Goal: Information Seeking & Learning: Learn about a topic

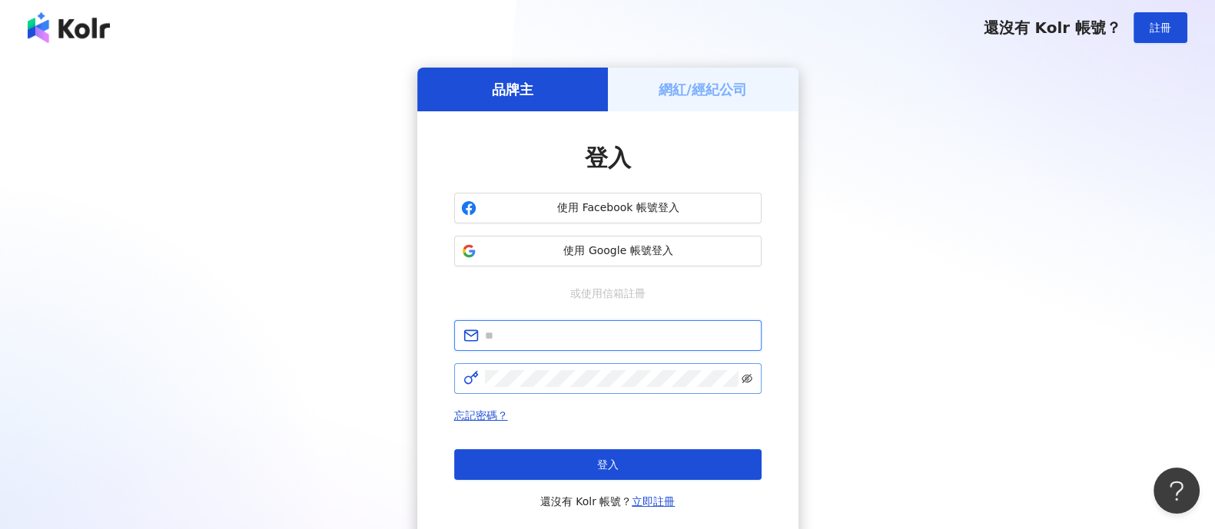
type input "**********"
click at [748, 380] on icon "eye-invisible" at bounding box center [746, 378] width 11 height 11
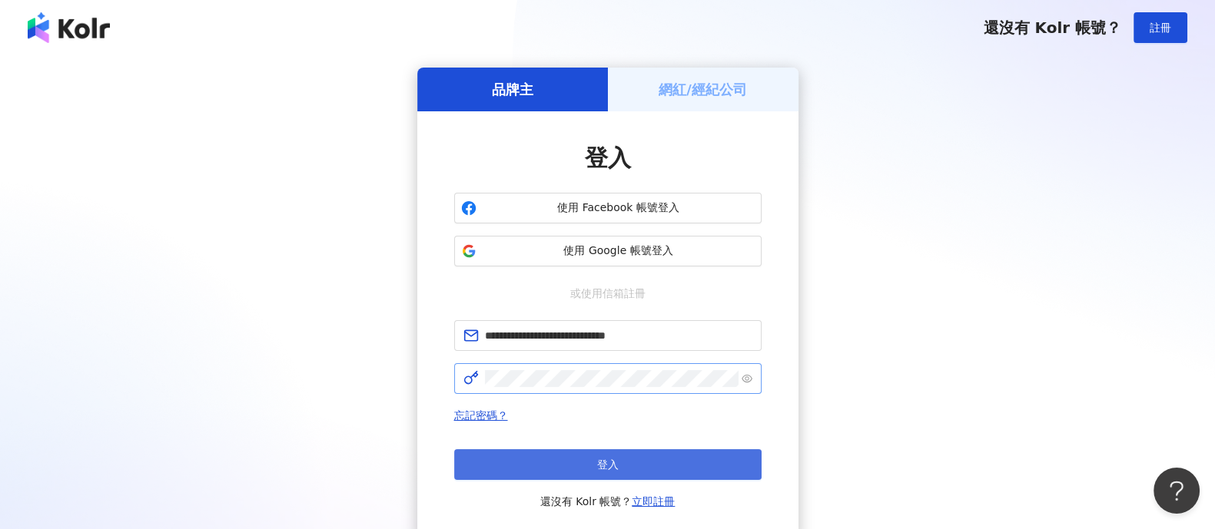
click at [619, 473] on button "登入" at bounding box center [607, 464] width 307 height 31
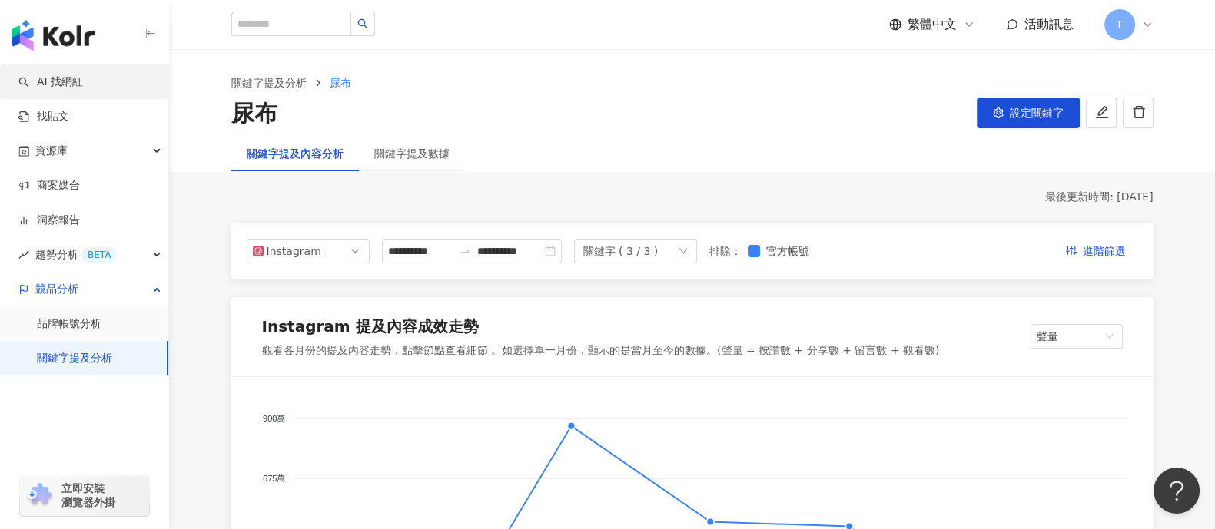
click at [69, 83] on link "AI 找網紅" at bounding box center [50, 82] width 65 height 15
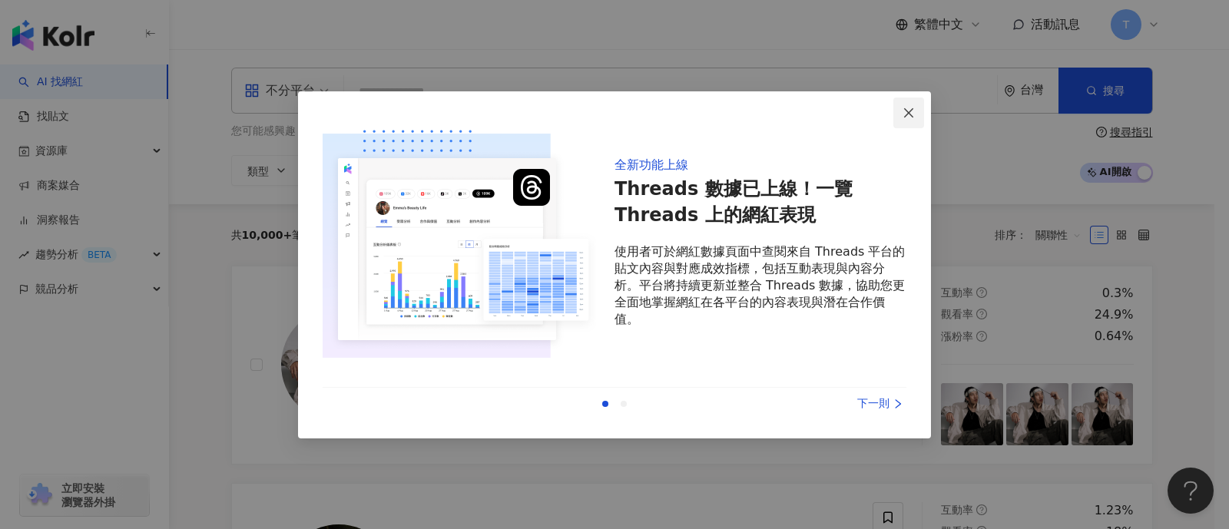
click at [907, 117] on icon "close" at bounding box center [909, 113] width 12 height 12
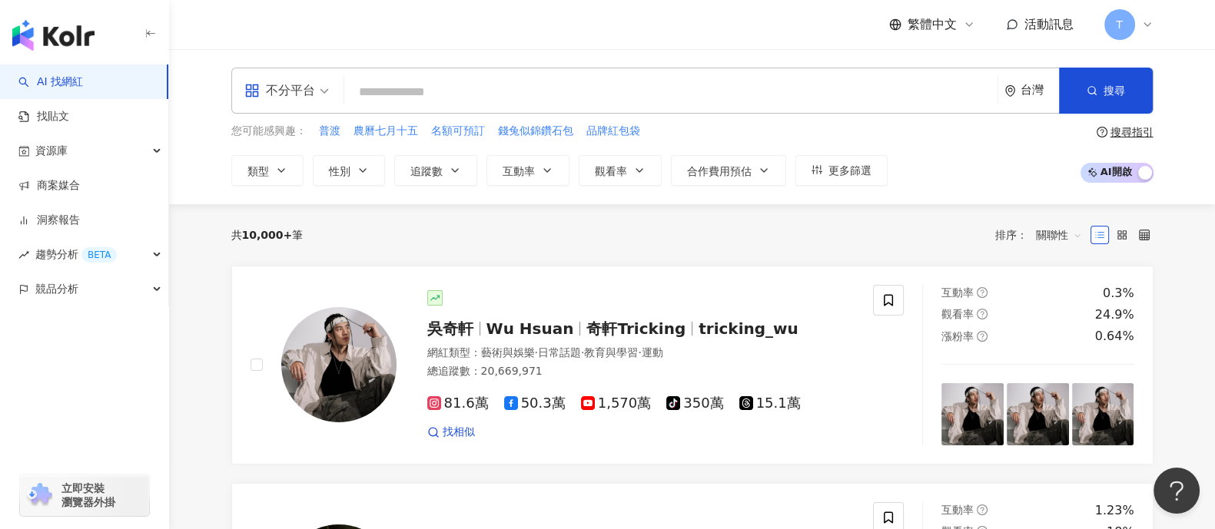
click at [472, 94] on input "search" at bounding box center [670, 92] width 641 height 29
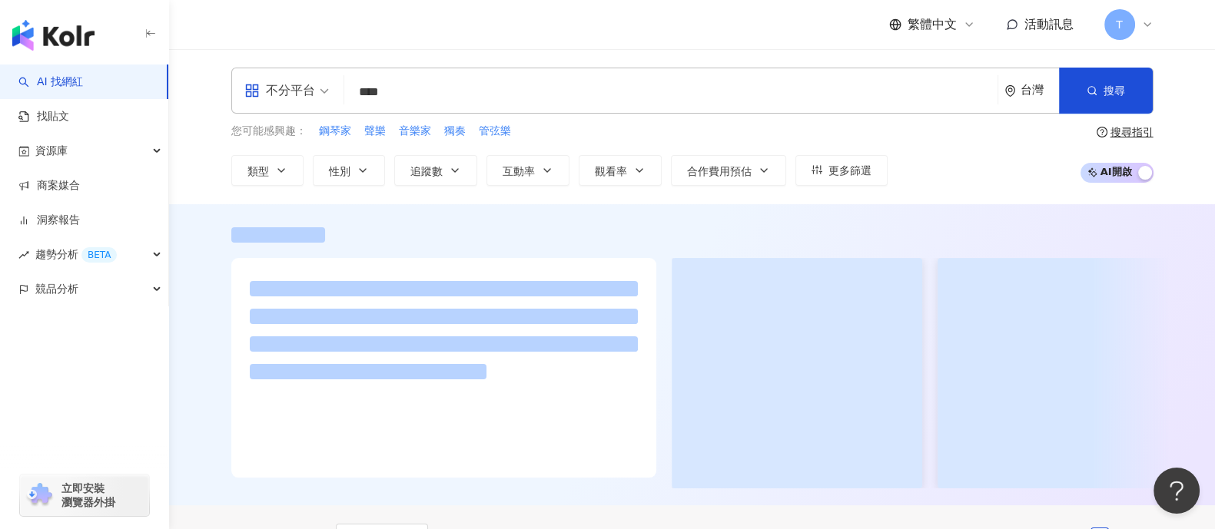
type input "****"
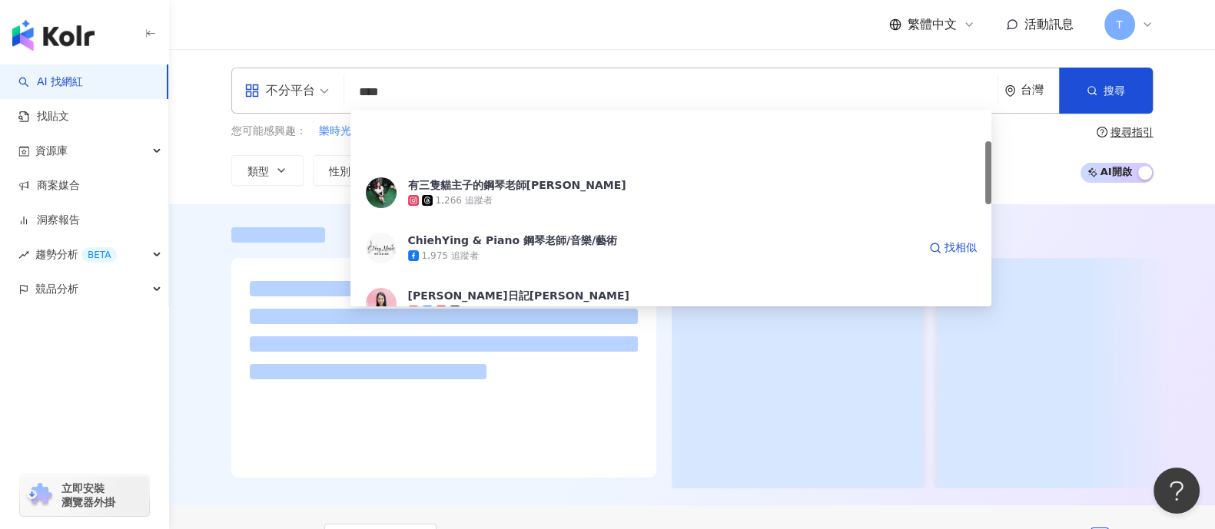
scroll to position [95, 0]
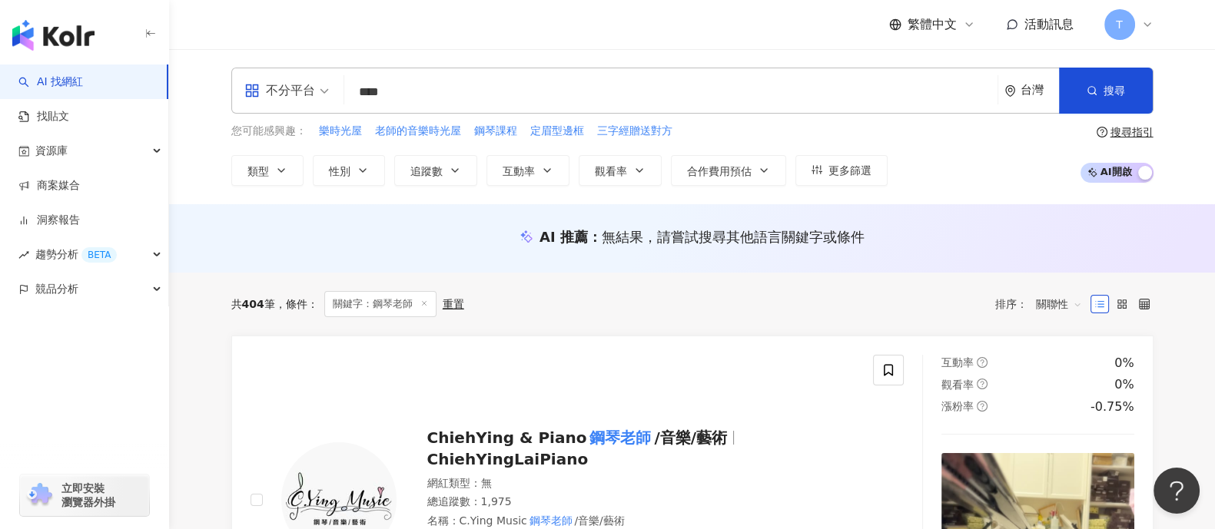
click at [264, 253] on div "AI 推薦 ： 無結果，請嘗試搜尋其他語言關鍵字或條件" at bounding box center [693, 241] width 984 height 28
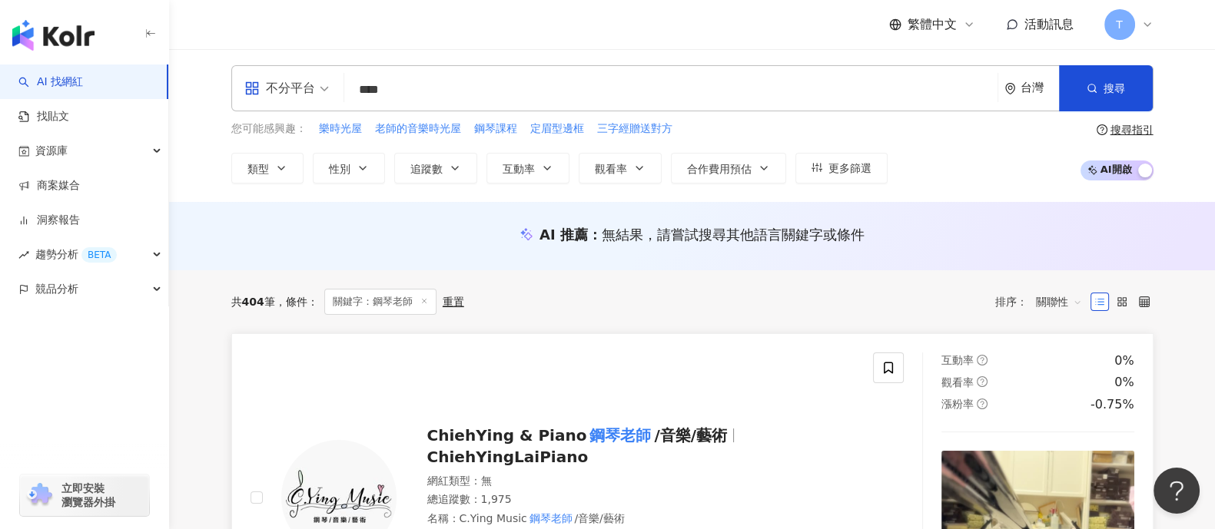
scroll to position [0, 0]
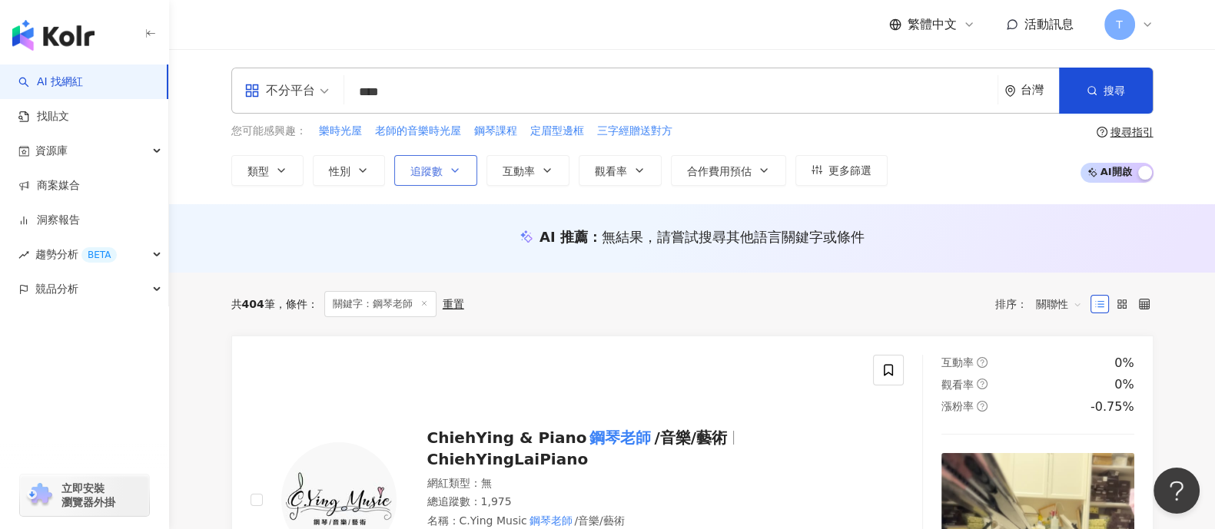
click at [440, 174] on span "追蹤數" at bounding box center [426, 171] width 32 height 12
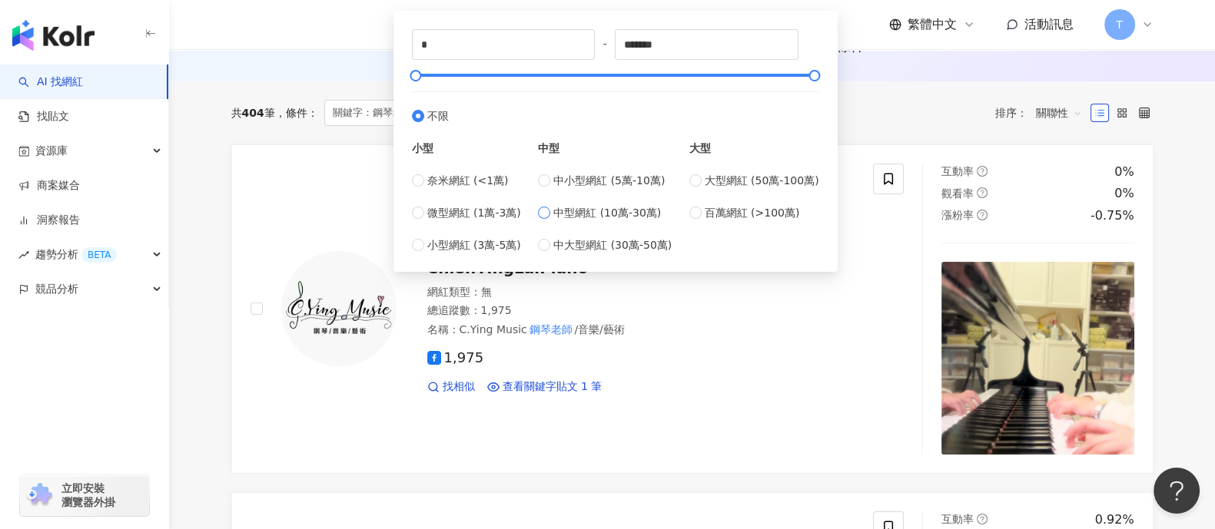
scroll to position [95, 0]
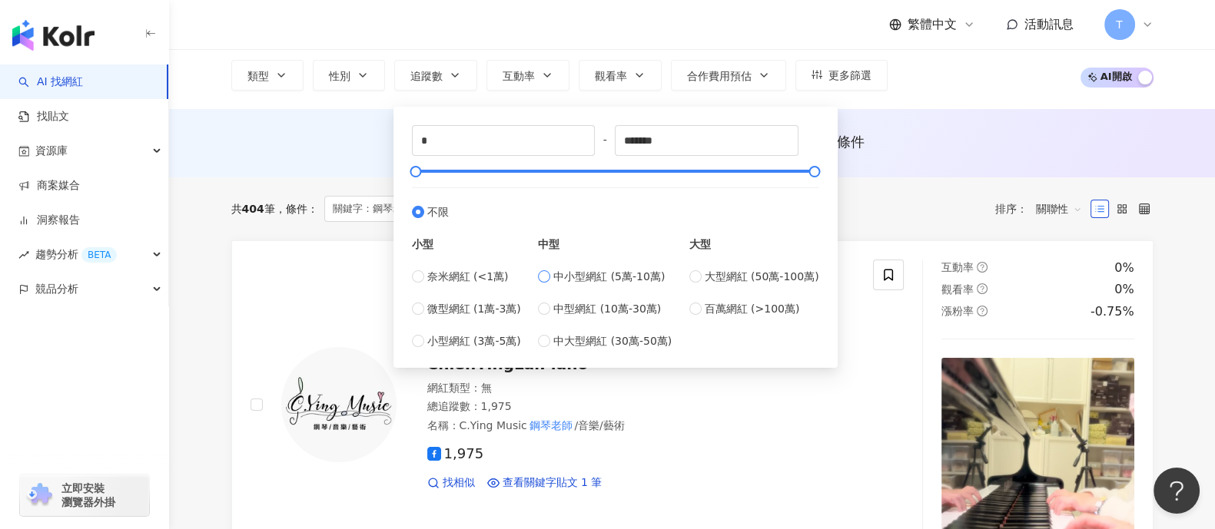
type input "*****"
type input "******"
type input "*****"
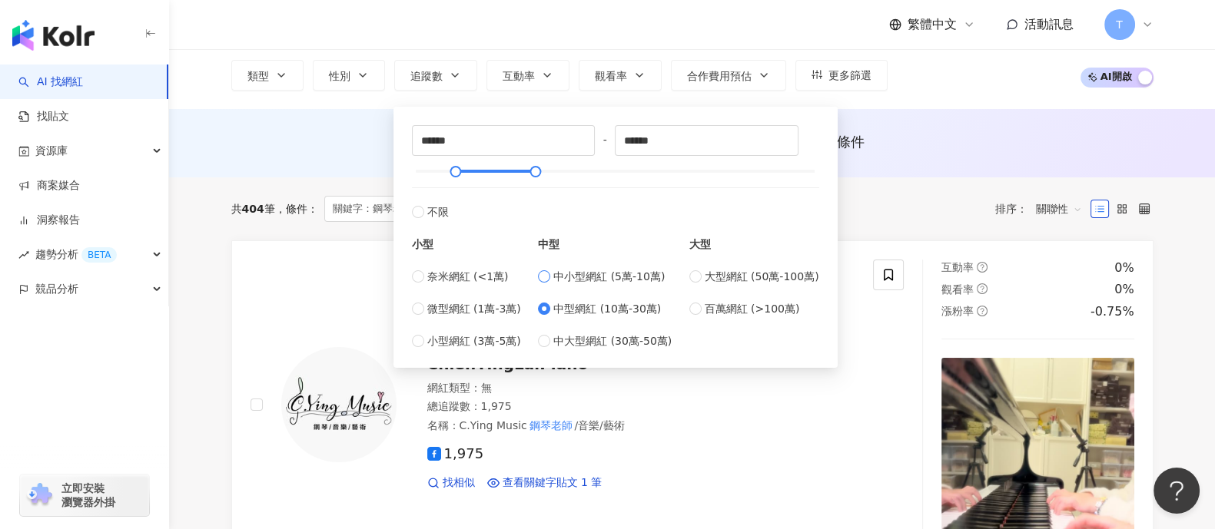
type input "*****"
type input "******"
click at [869, 173] on div "AI 推薦 ： 無結果，請嘗試搜尋其他語言關鍵字或條件" at bounding box center [692, 143] width 1046 height 68
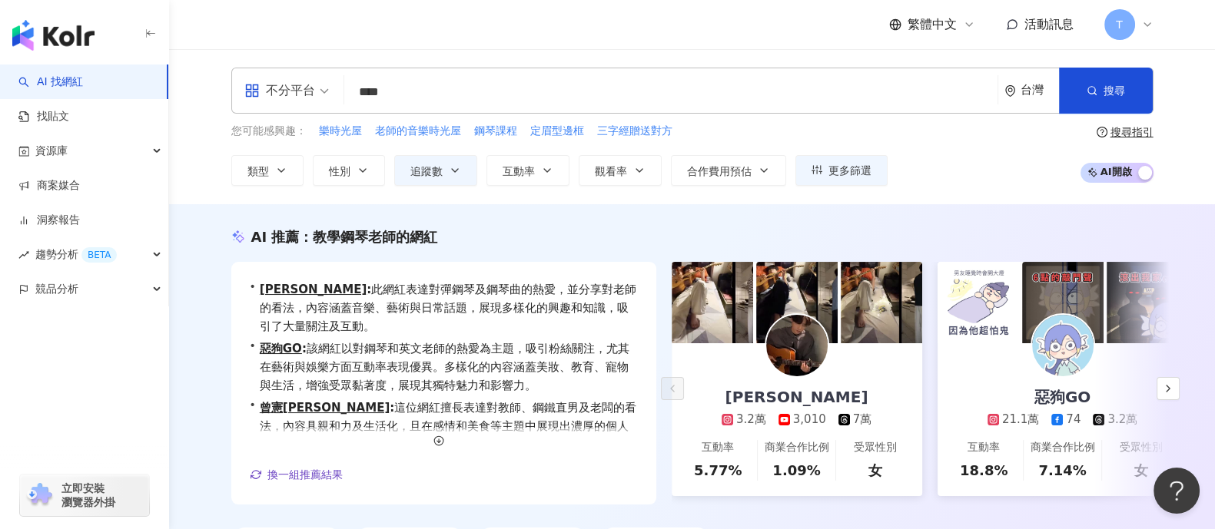
scroll to position [95, 0]
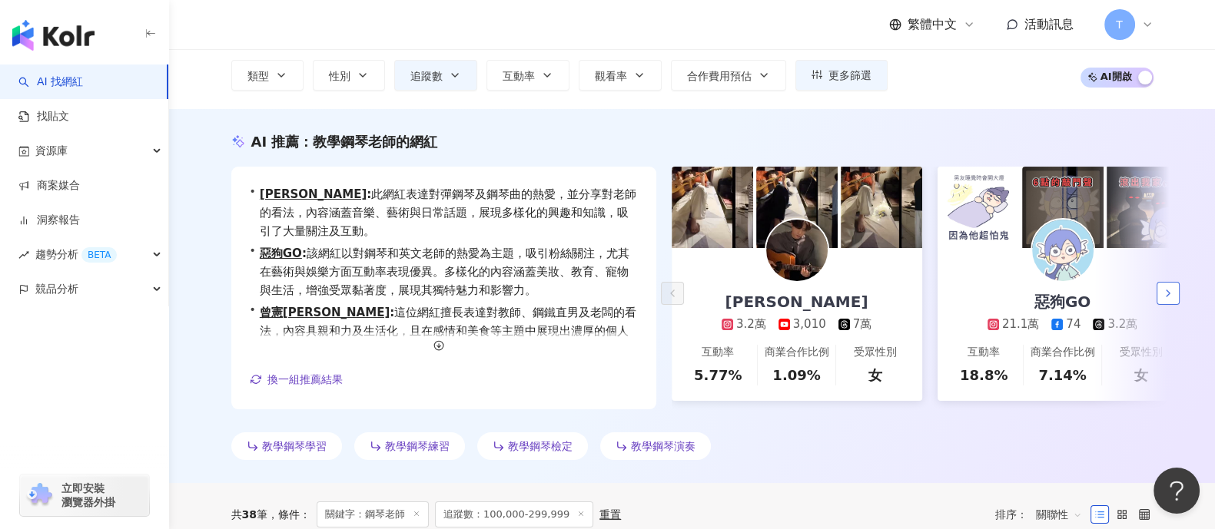
click at [1172, 290] on icon "button" at bounding box center [1168, 293] width 12 height 12
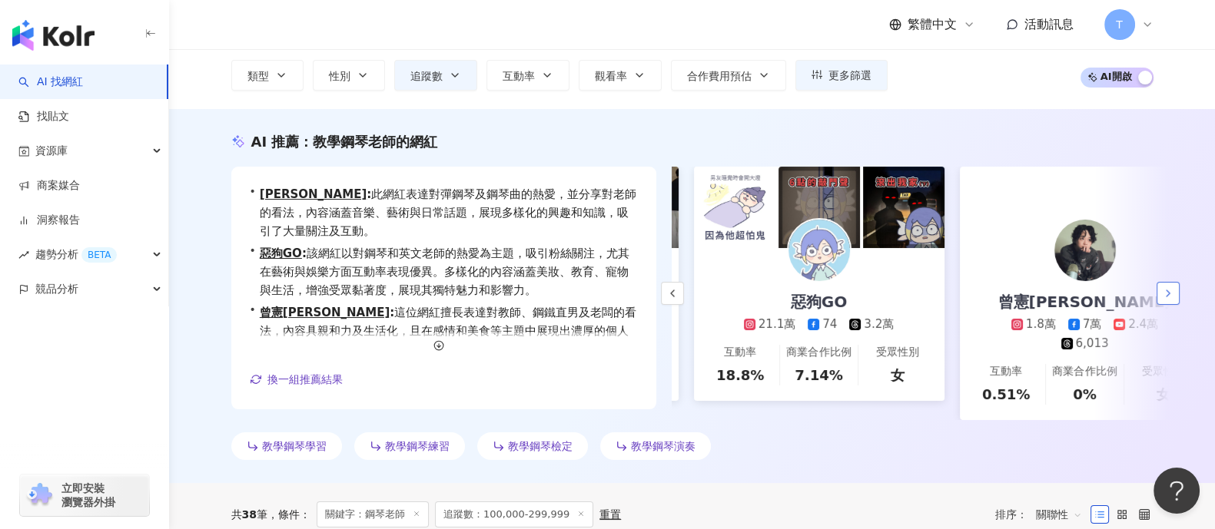
scroll to position [0, 265]
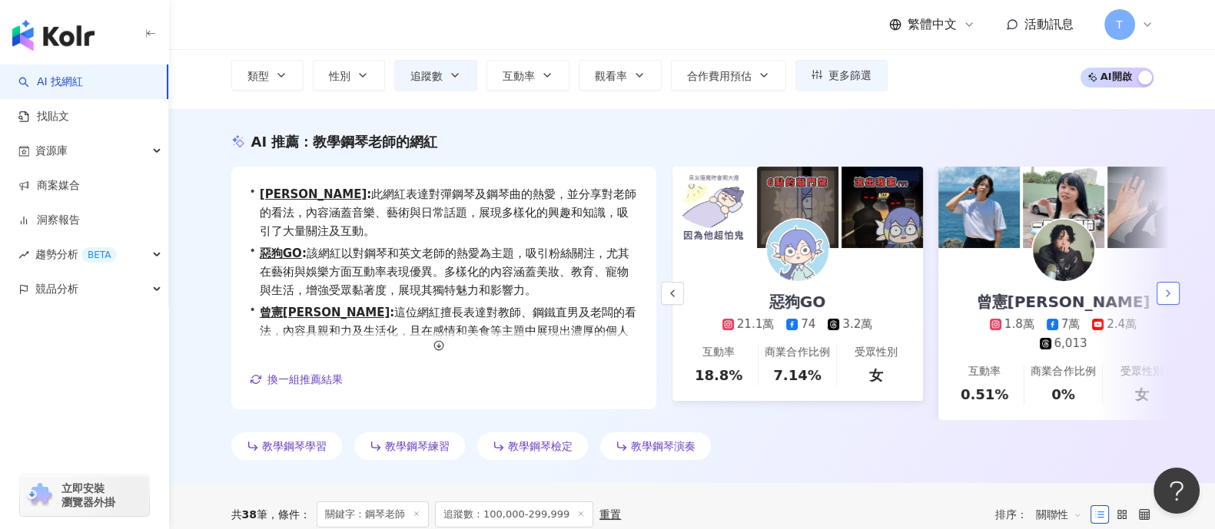
click at [1169, 290] on icon "button" at bounding box center [1168, 293] width 12 height 12
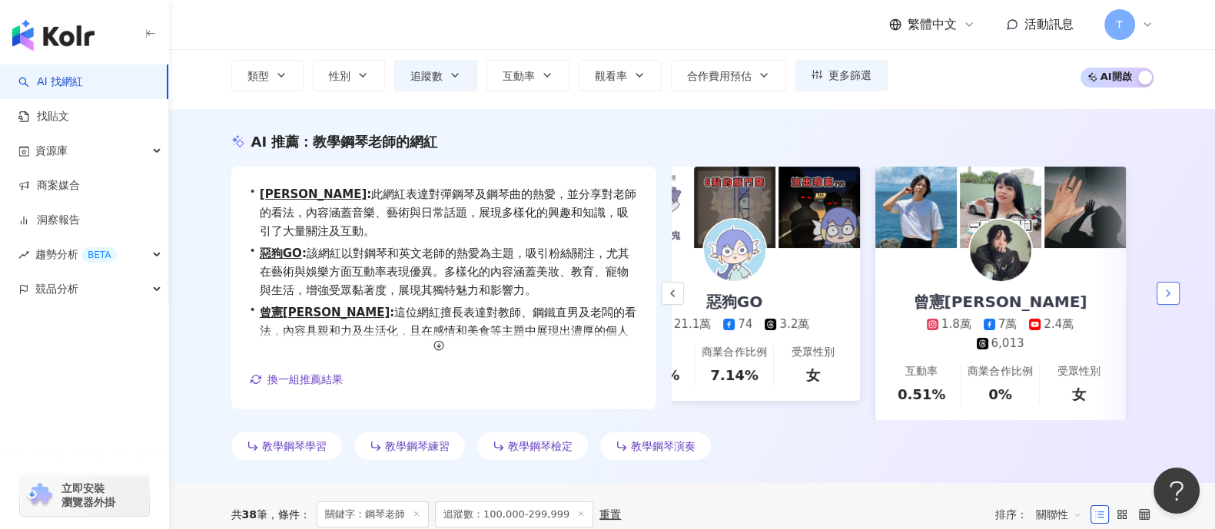
scroll to position [0, 330]
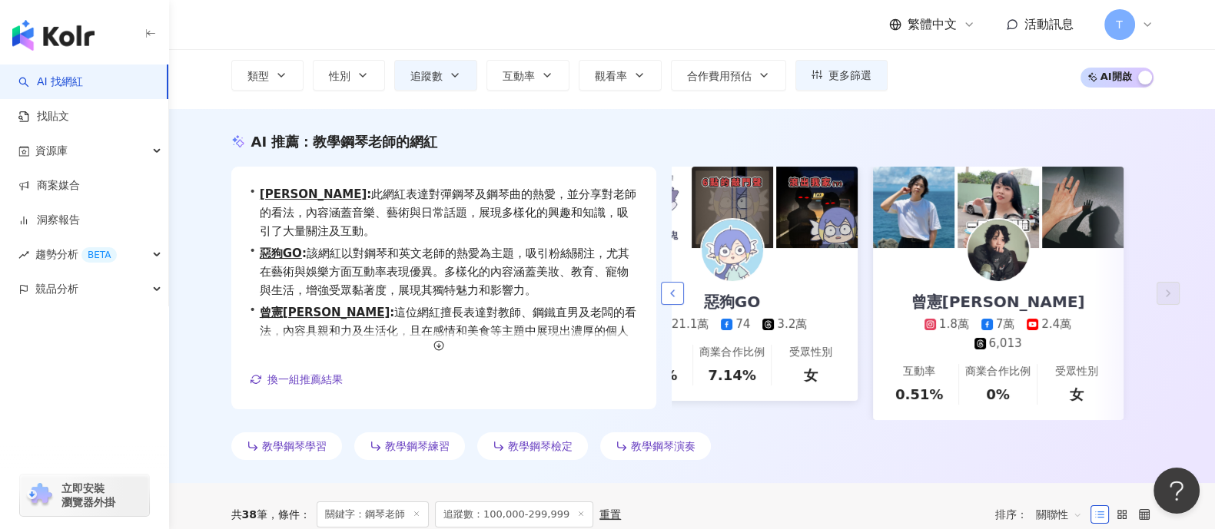
click at [672, 287] on icon "button" at bounding box center [672, 293] width 12 height 12
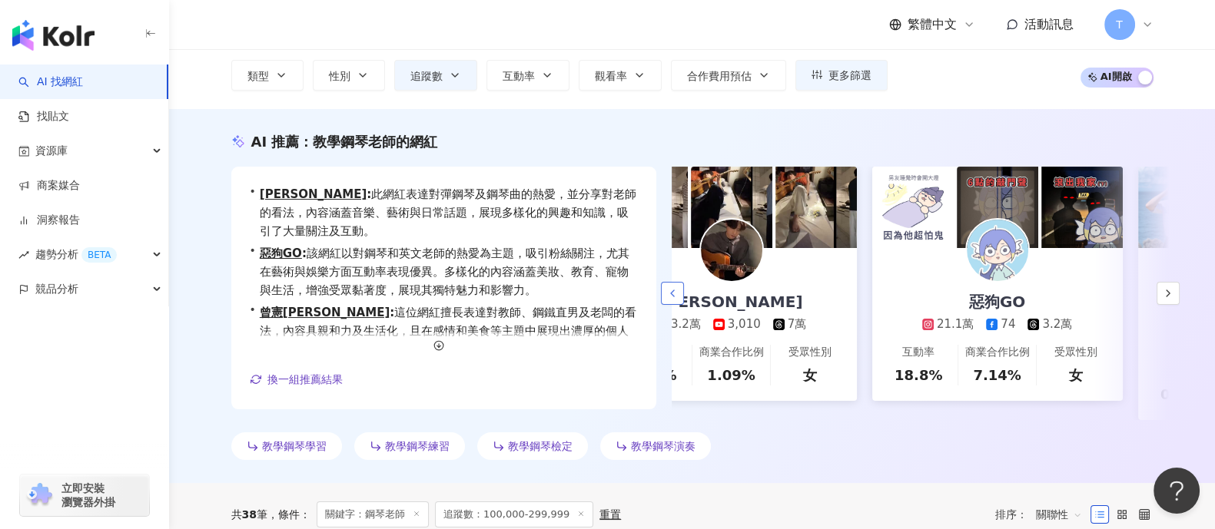
click at [672, 287] on icon "button" at bounding box center [672, 293] width 12 height 12
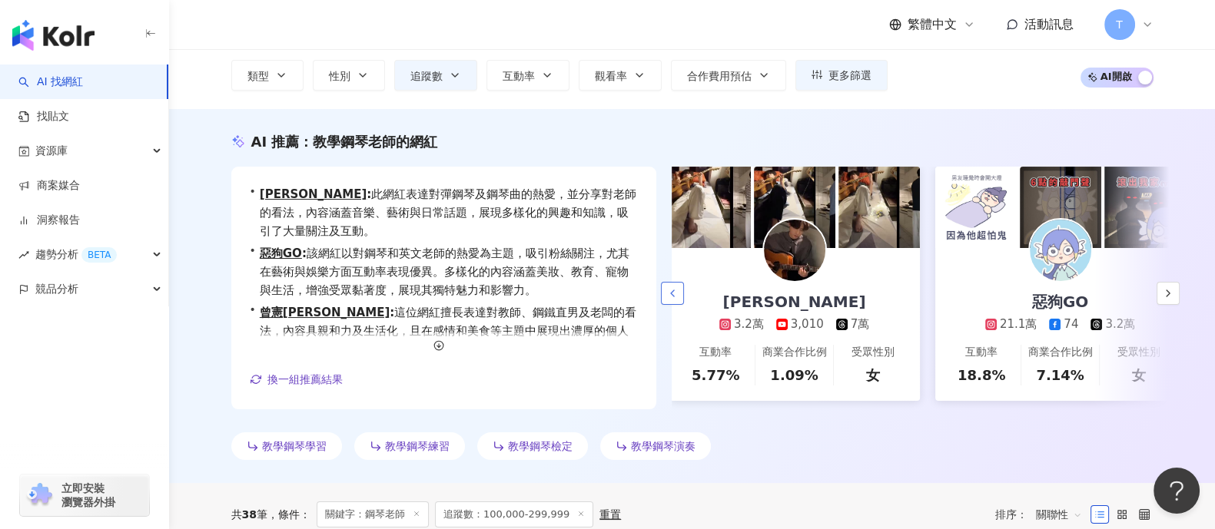
scroll to position [0, 0]
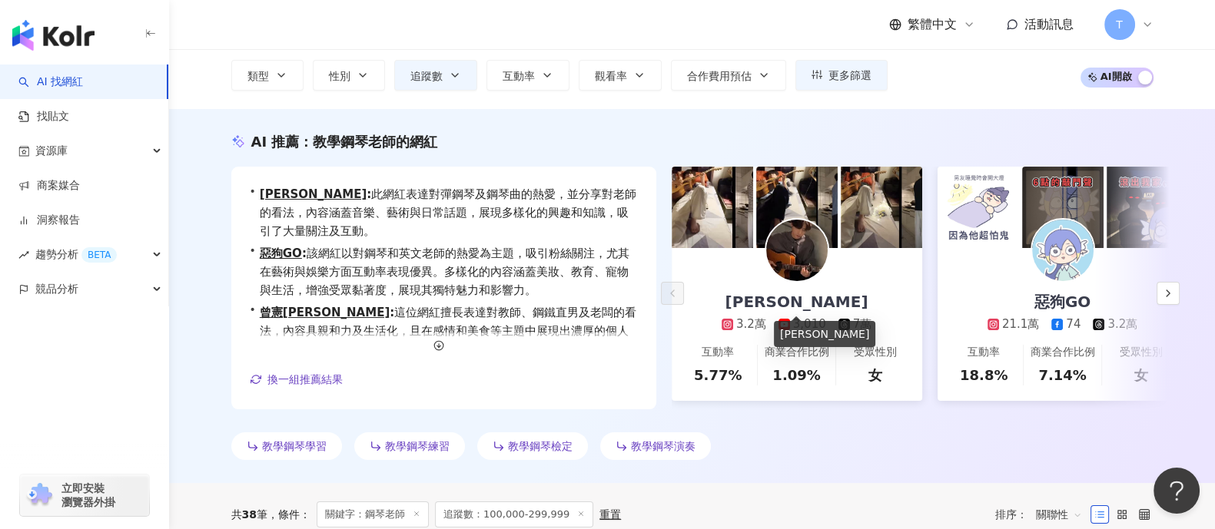
click at [797, 301] on div "李東勳" at bounding box center [797, 302] width 174 height 22
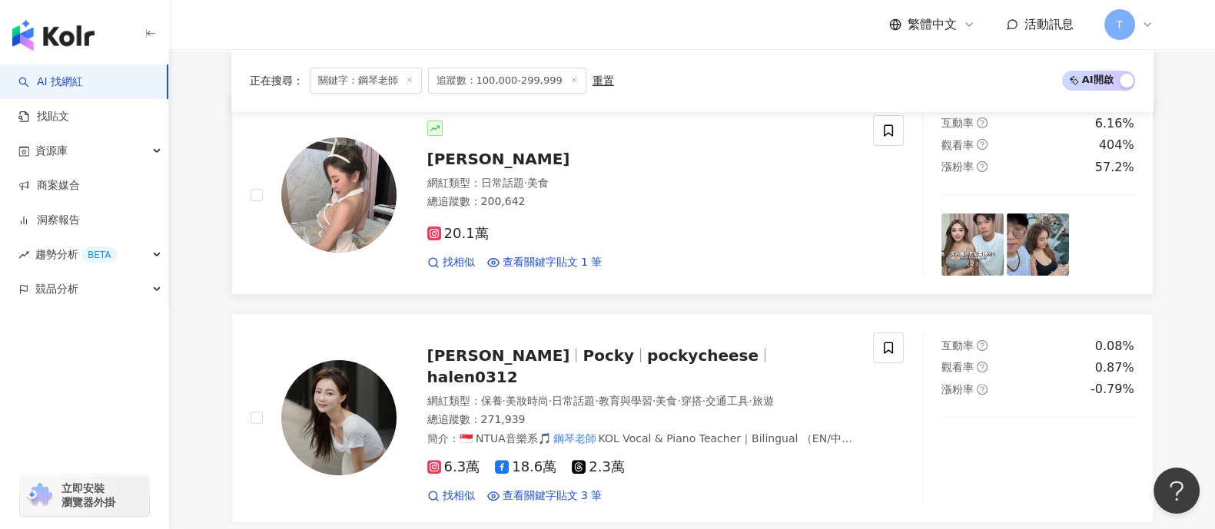
scroll to position [576, 0]
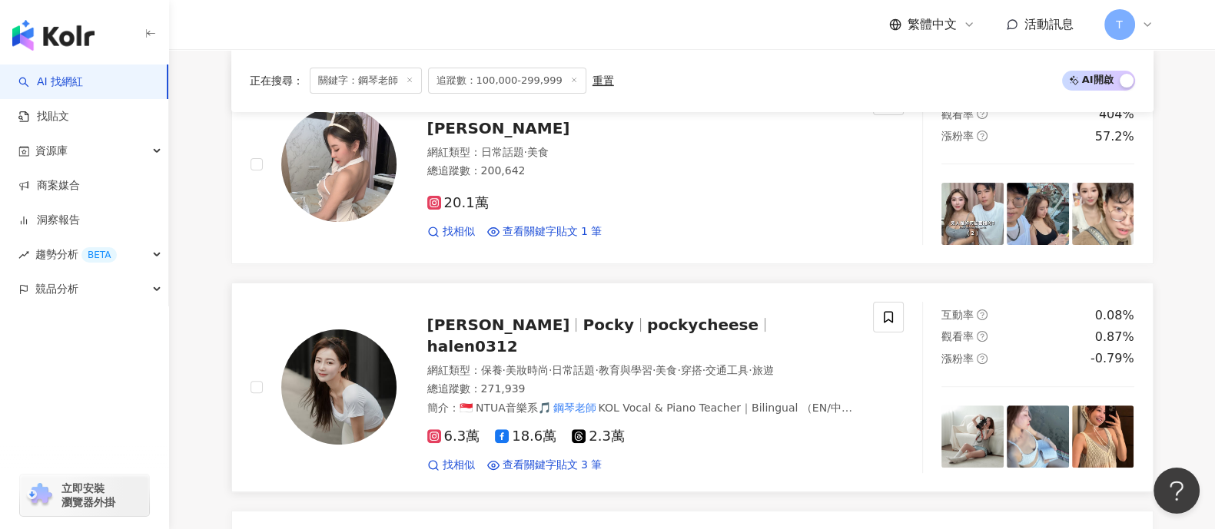
click at [463, 325] on span "陳思綺" at bounding box center [498, 325] width 143 height 18
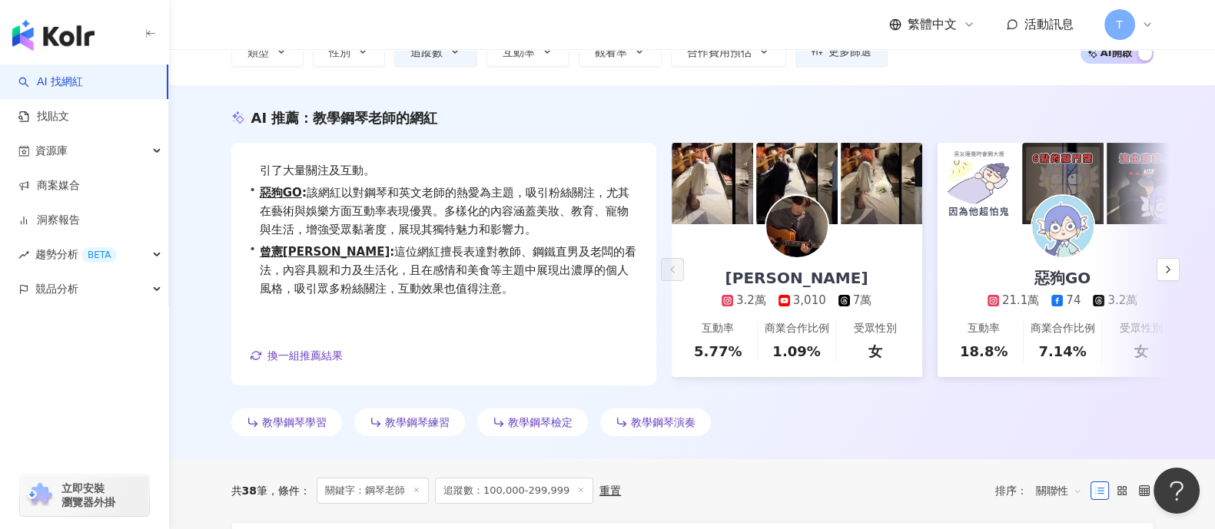
scroll to position [0, 0]
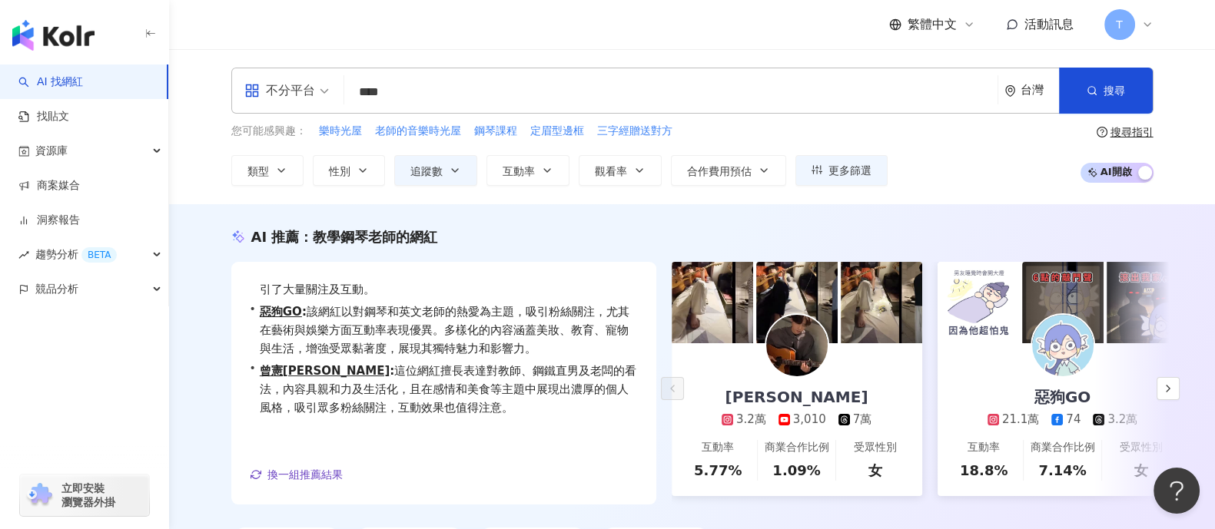
click at [400, 86] on input "****" at bounding box center [670, 92] width 641 height 29
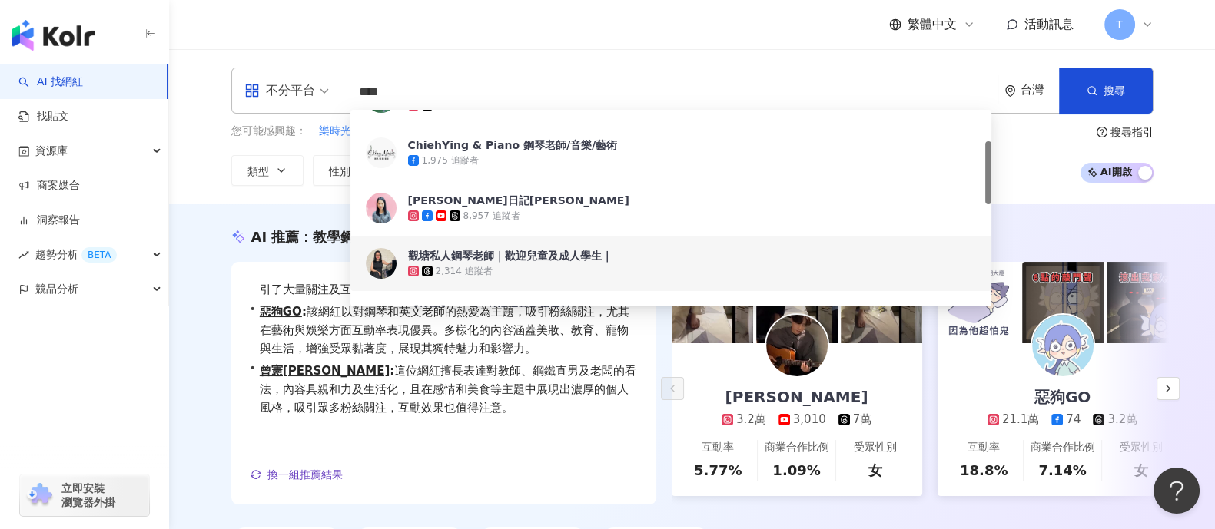
click at [423, 86] on input "****" at bounding box center [670, 92] width 641 height 29
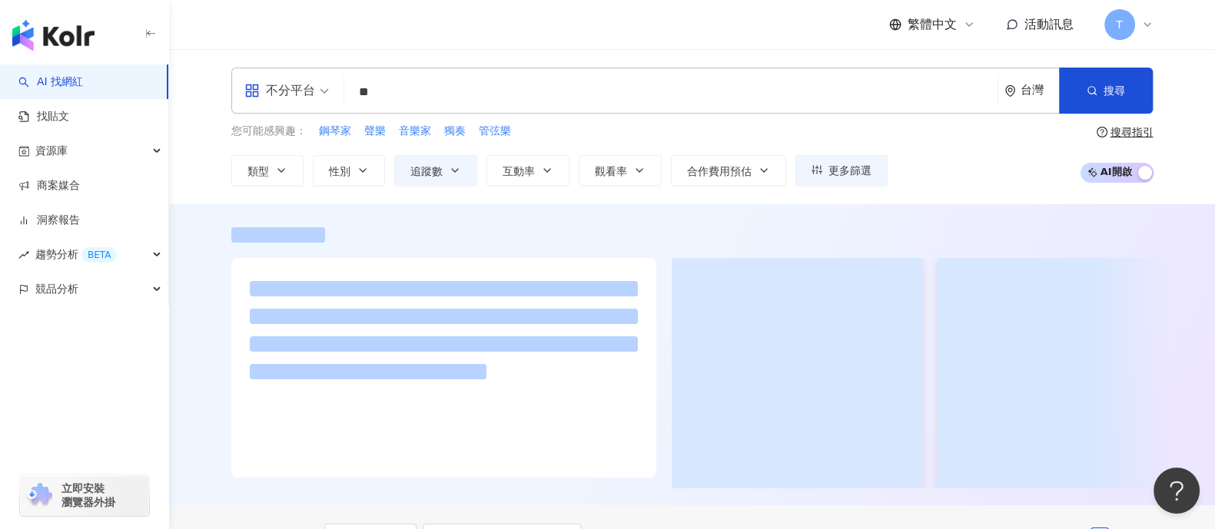
click at [502, 36] on div "繁體中文 活動訊息 T" at bounding box center [692, 24] width 922 height 49
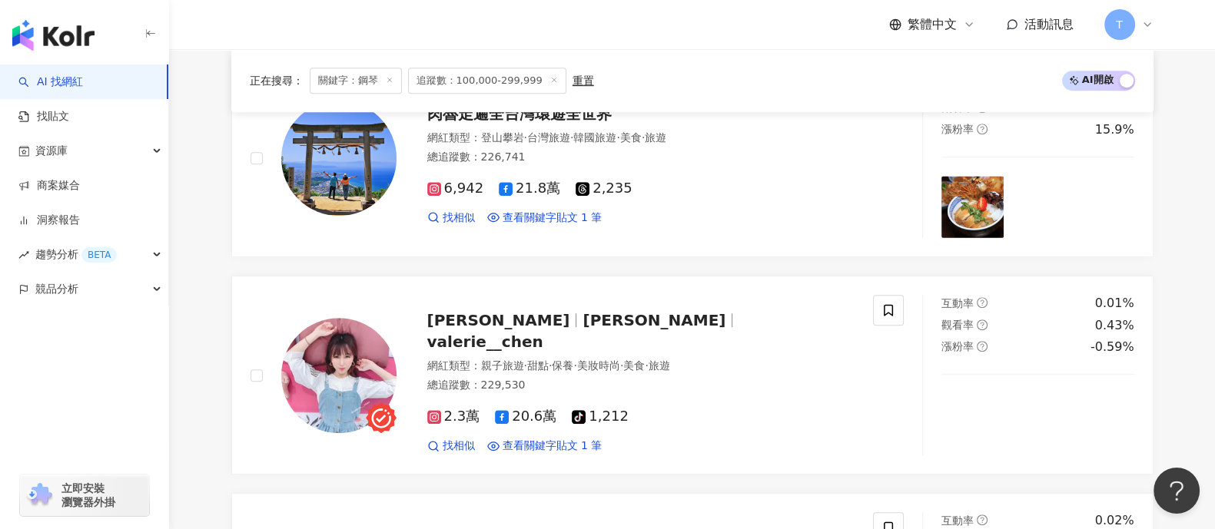
scroll to position [960, 0]
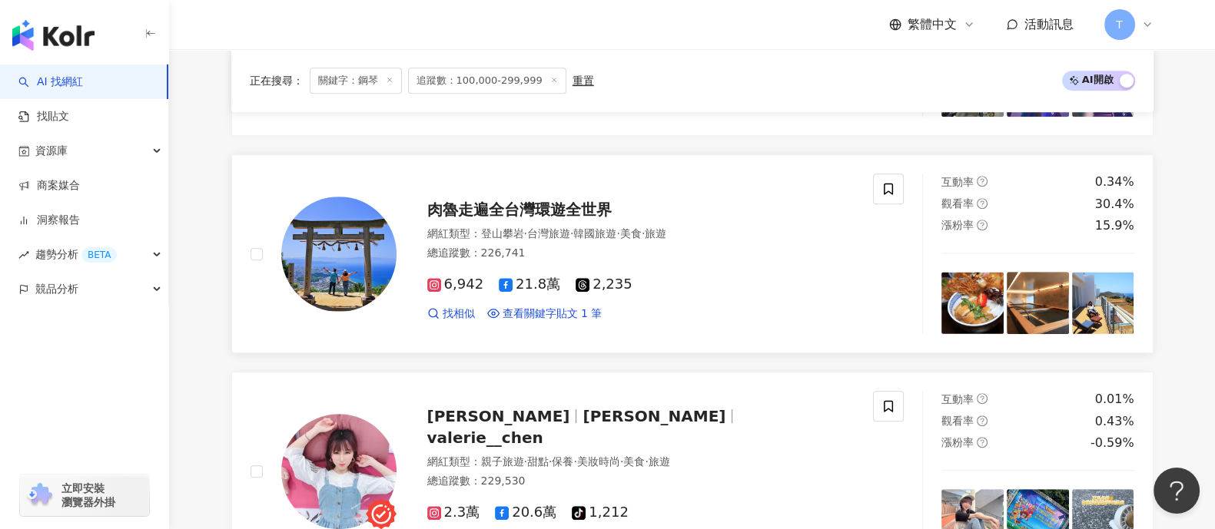
click at [573, 207] on span "肉魯走遍全台灣環遊全世界" at bounding box center [519, 210] width 184 height 18
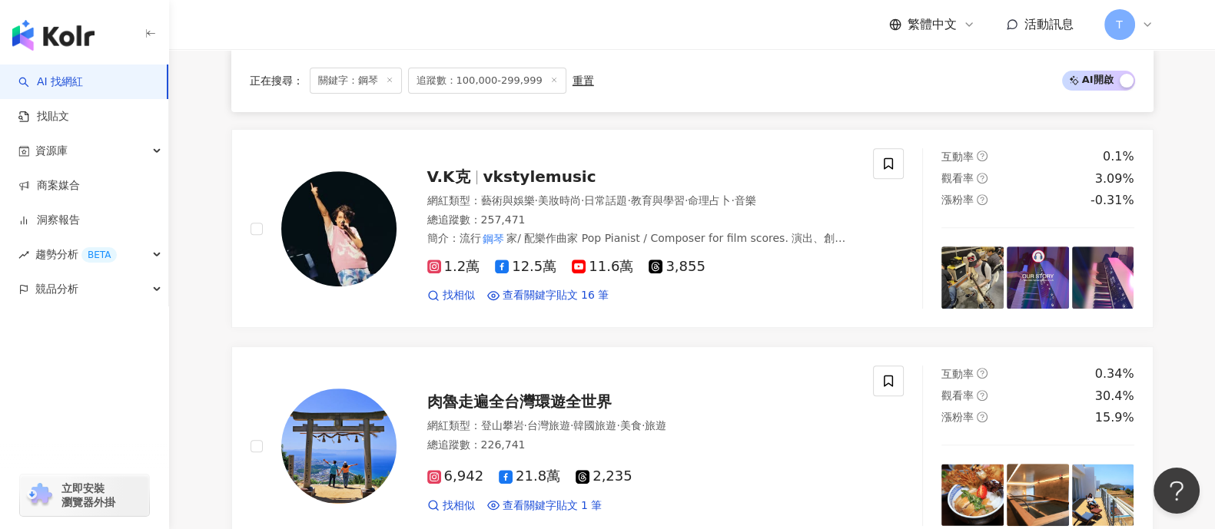
scroll to position [768, 0]
click at [451, 178] on span "V.K克" at bounding box center [448, 177] width 43 height 18
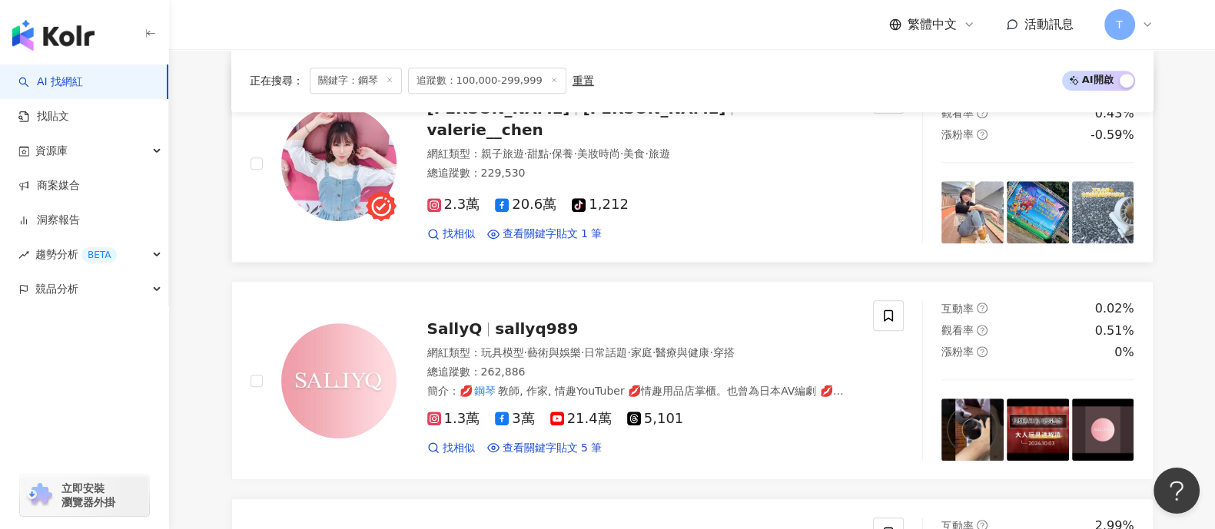
scroll to position [1440, 0]
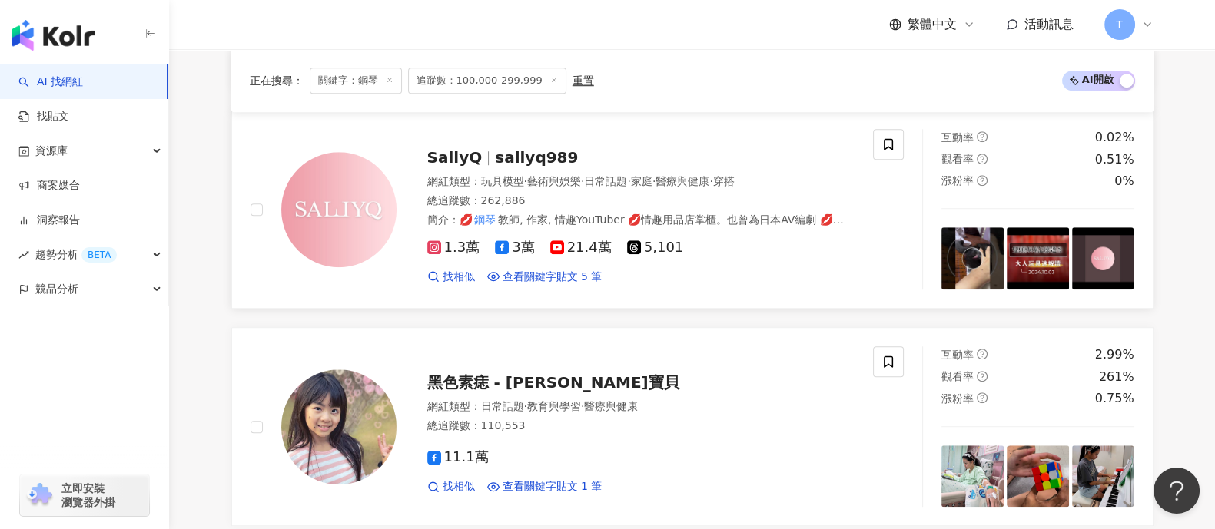
click at [529, 156] on span "sallyq989" at bounding box center [536, 157] width 83 height 18
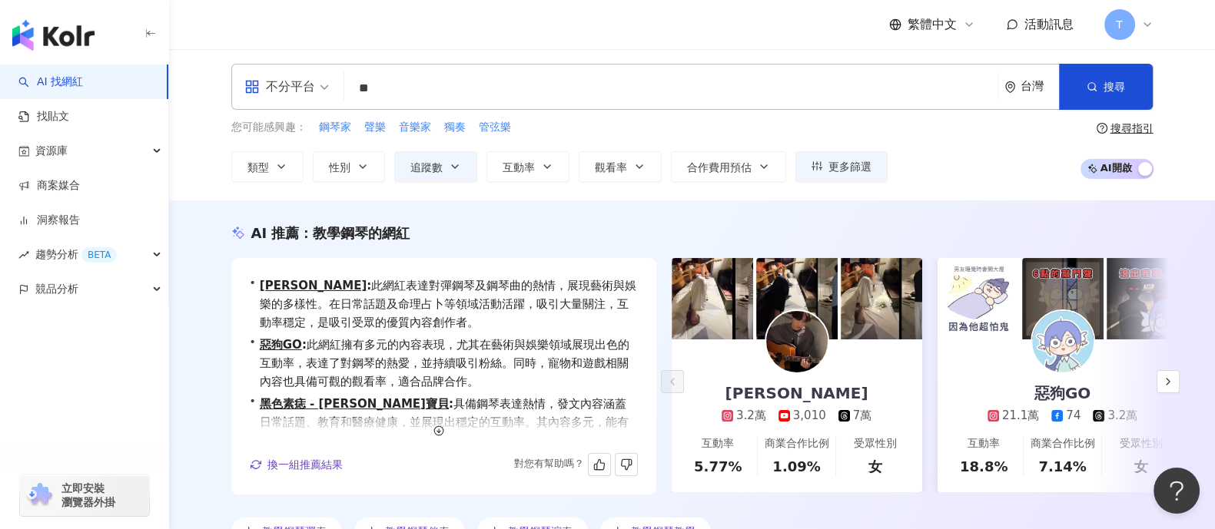
scroll to position [0, 0]
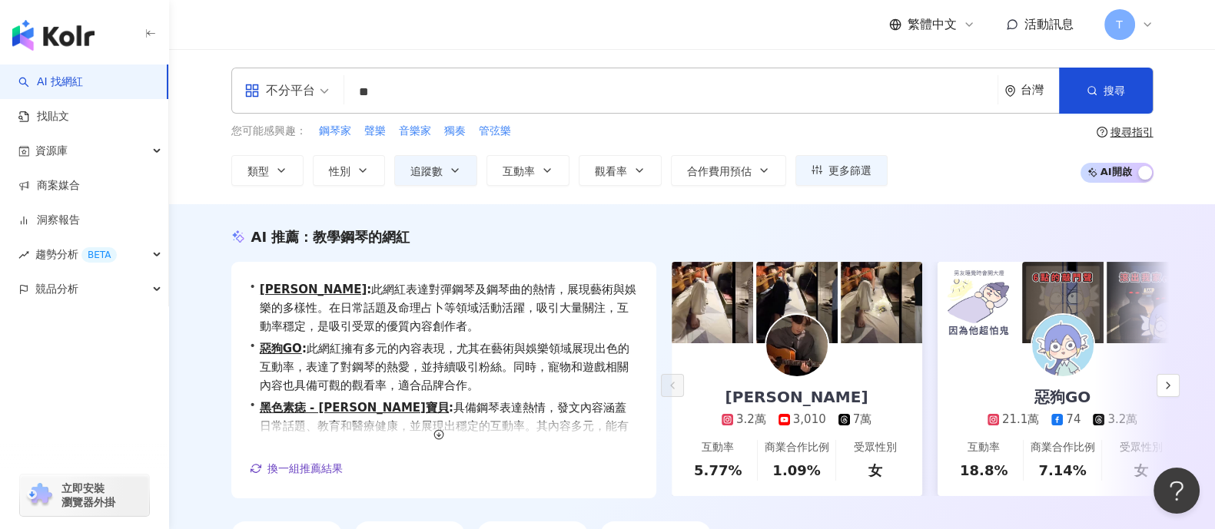
click at [357, 91] on input "**" at bounding box center [670, 92] width 641 height 29
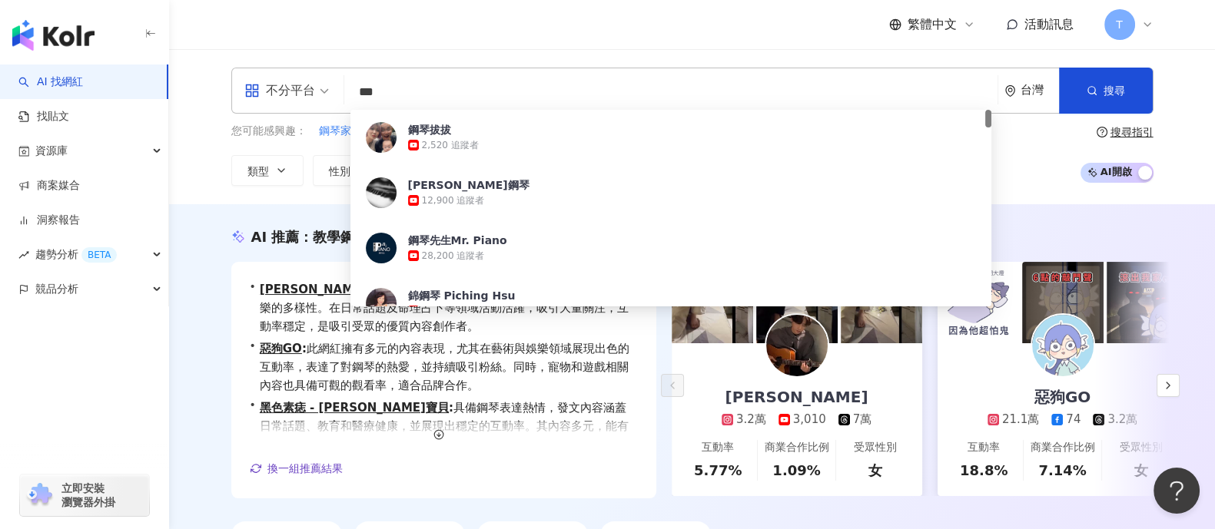
type input "**"
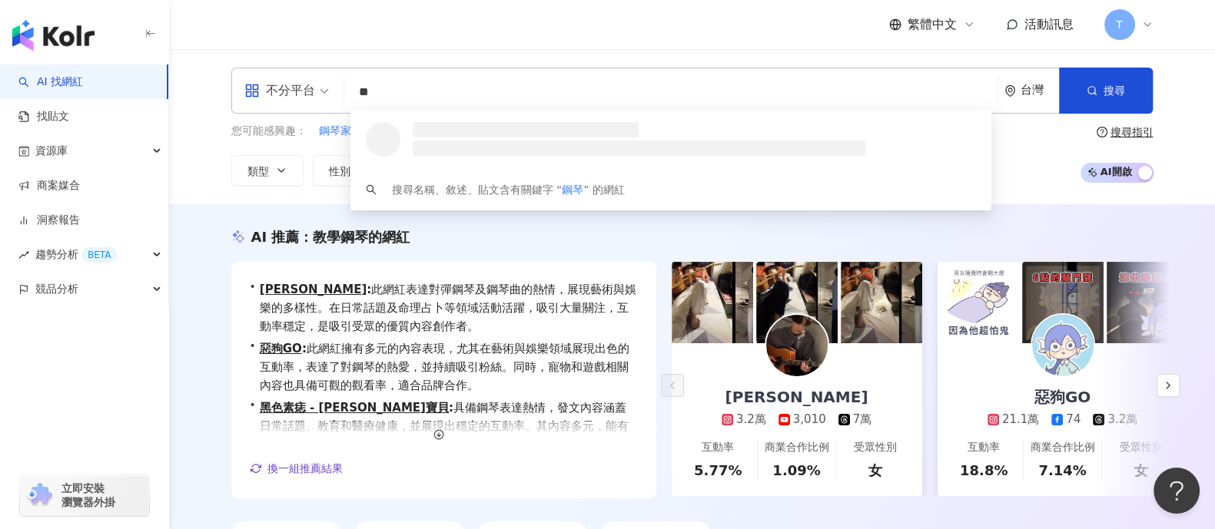
click at [210, 58] on div "不分平台 ** 台灣 搜尋 loading 搜尋名稱、敘述、貼文含有關鍵字 “ 鋼琴 ” 的網紅 您可能感興趣： 鋼琴家 聲樂 音樂家 獨奏 管弦樂 類型 性…" at bounding box center [692, 126] width 1046 height 155
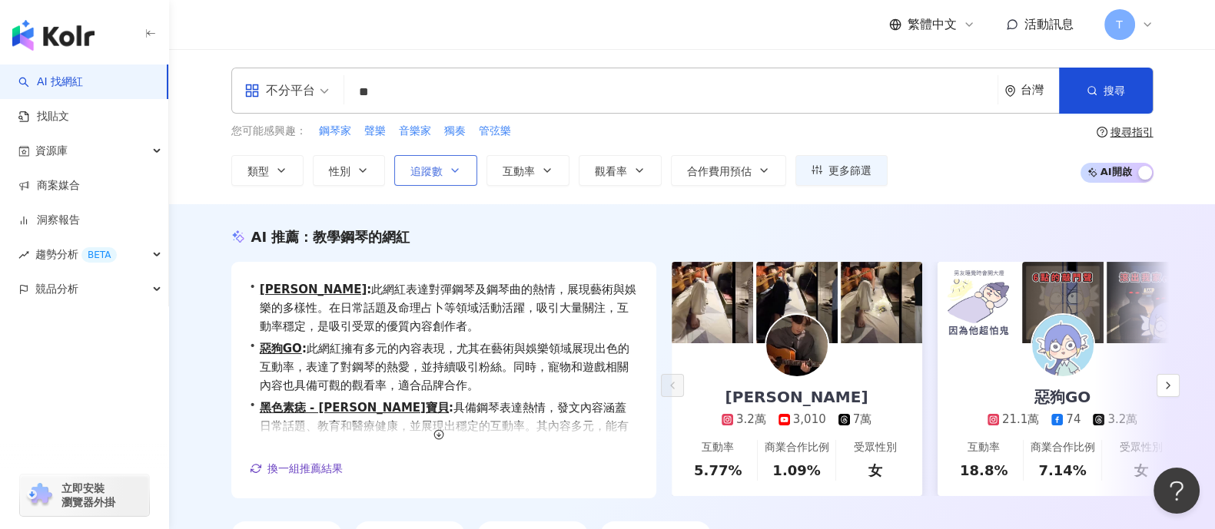
click at [463, 182] on button "追蹤數" at bounding box center [435, 170] width 83 height 31
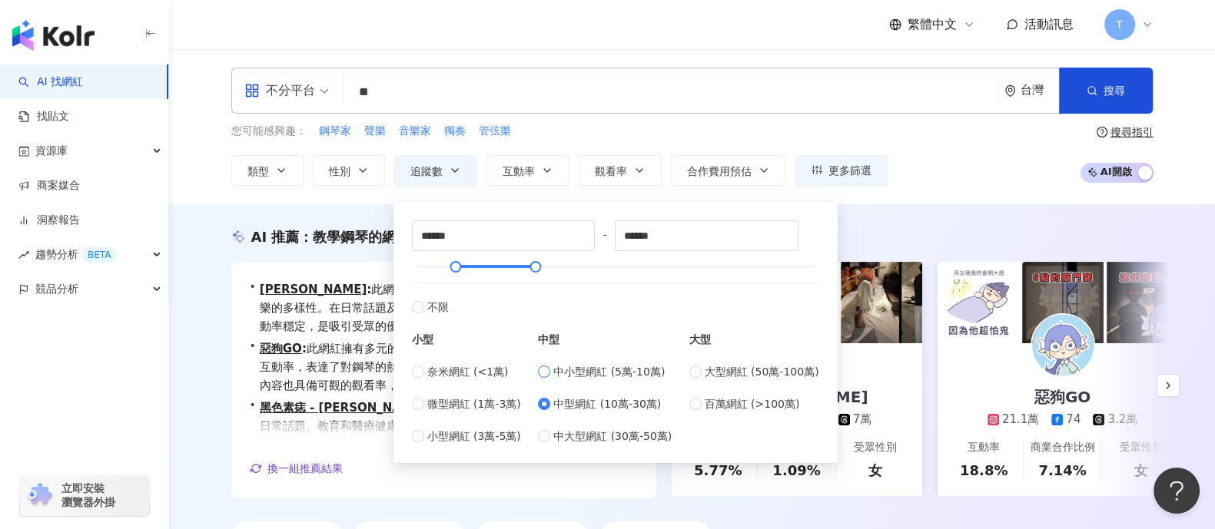
type input "*****"
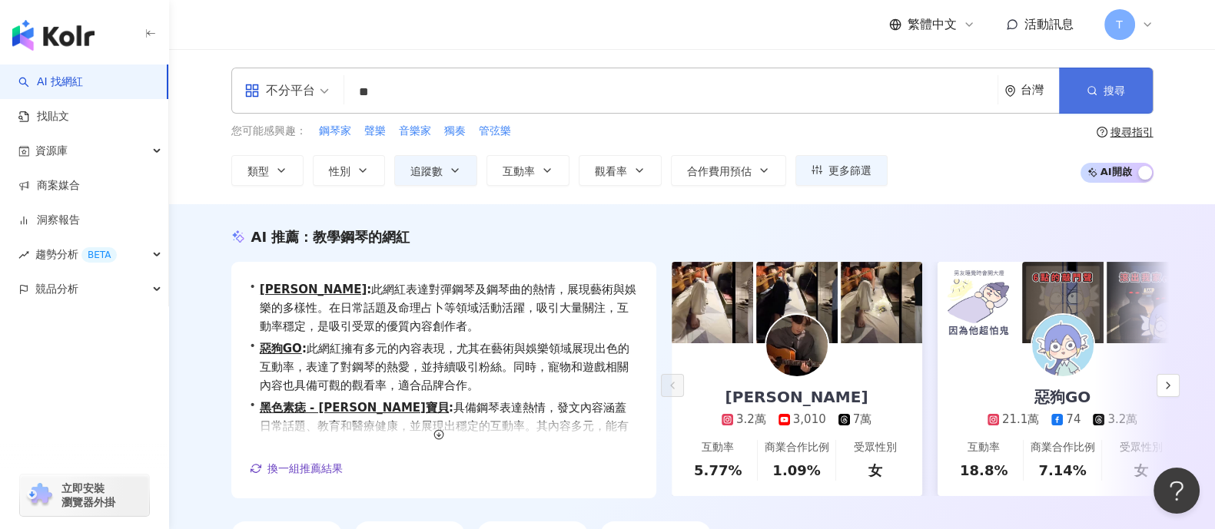
click at [1087, 94] on icon "button" at bounding box center [1091, 90] width 11 height 11
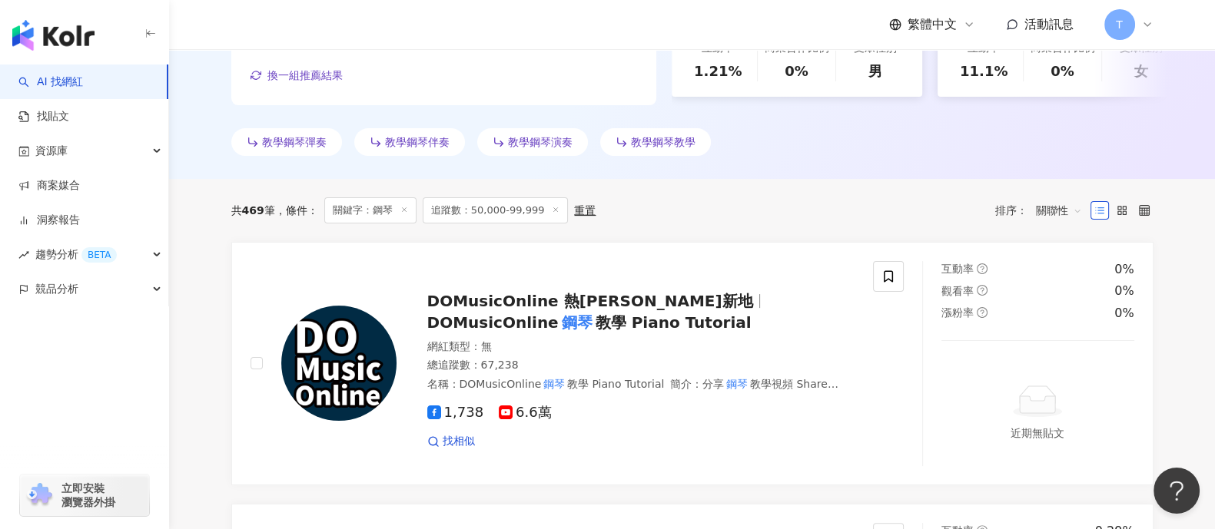
scroll to position [480, 0]
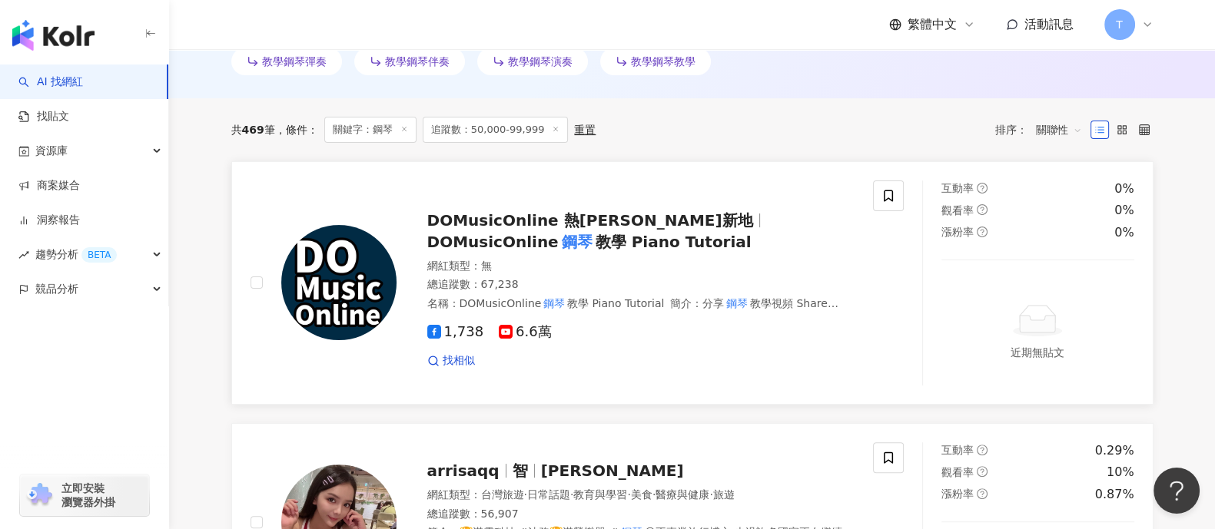
click at [608, 230] on span "DOMusicOnline 熱朱力新地" at bounding box center [590, 220] width 326 height 18
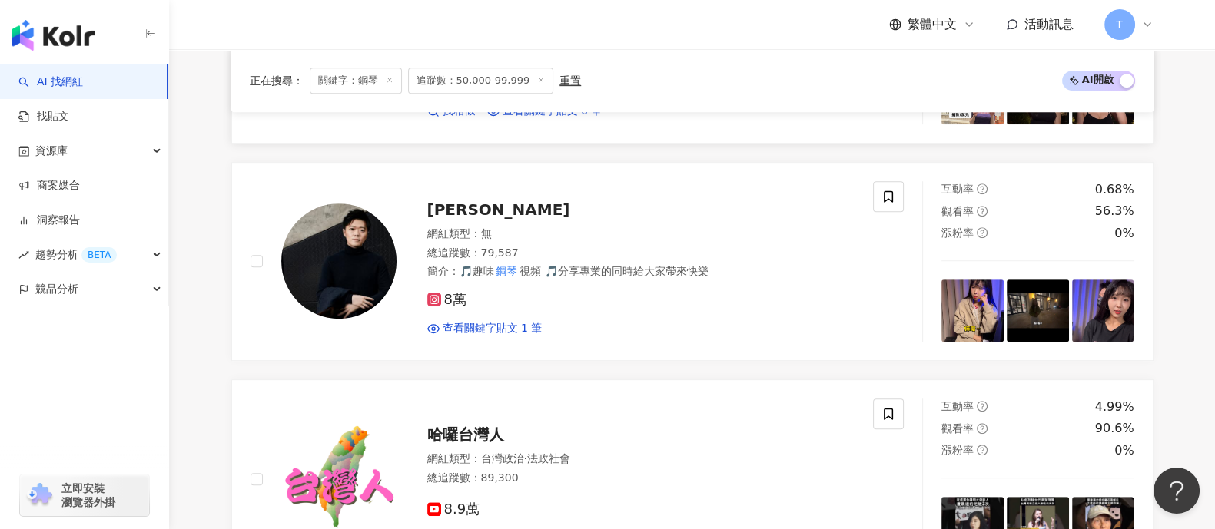
scroll to position [960, 0]
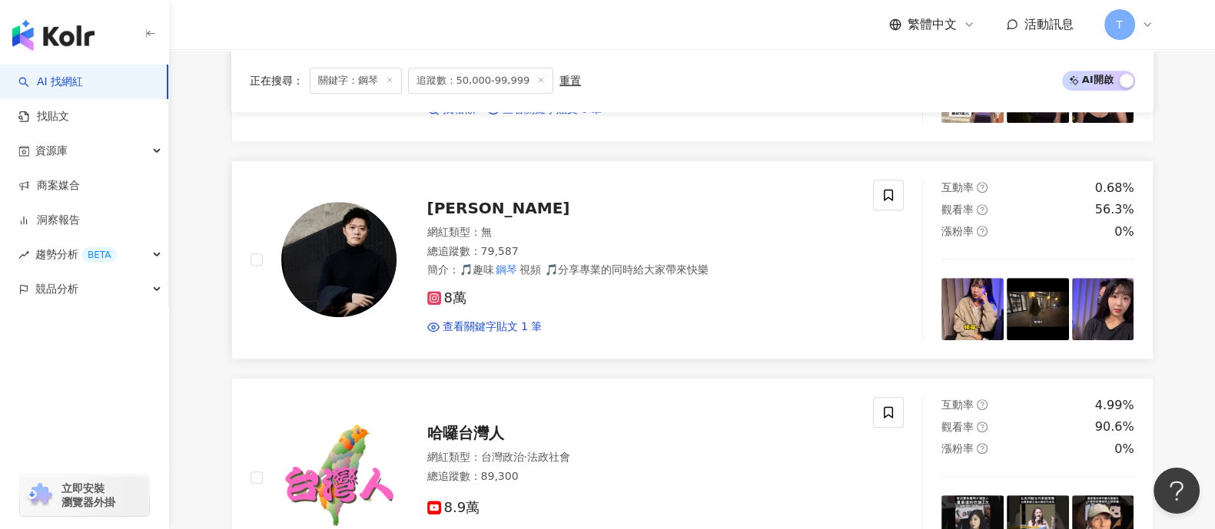
click at [457, 217] on span "薛汀哲" at bounding box center [498, 208] width 143 height 18
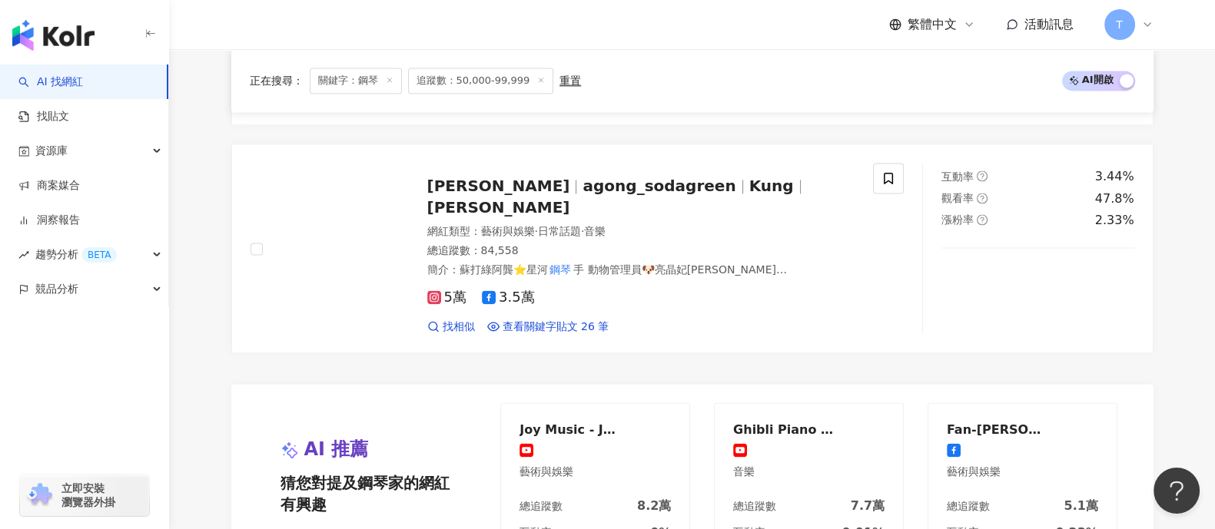
scroll to position [2689, 0]
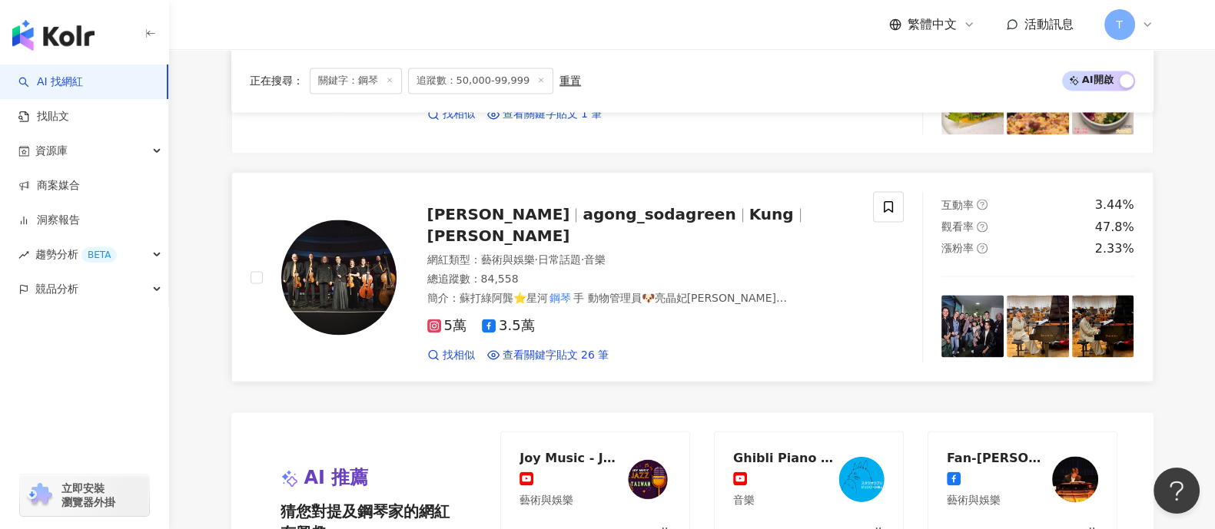
click at [582, 224] on span "agong_sodagreen" at bounding box center [658, 214] width 153 height 18
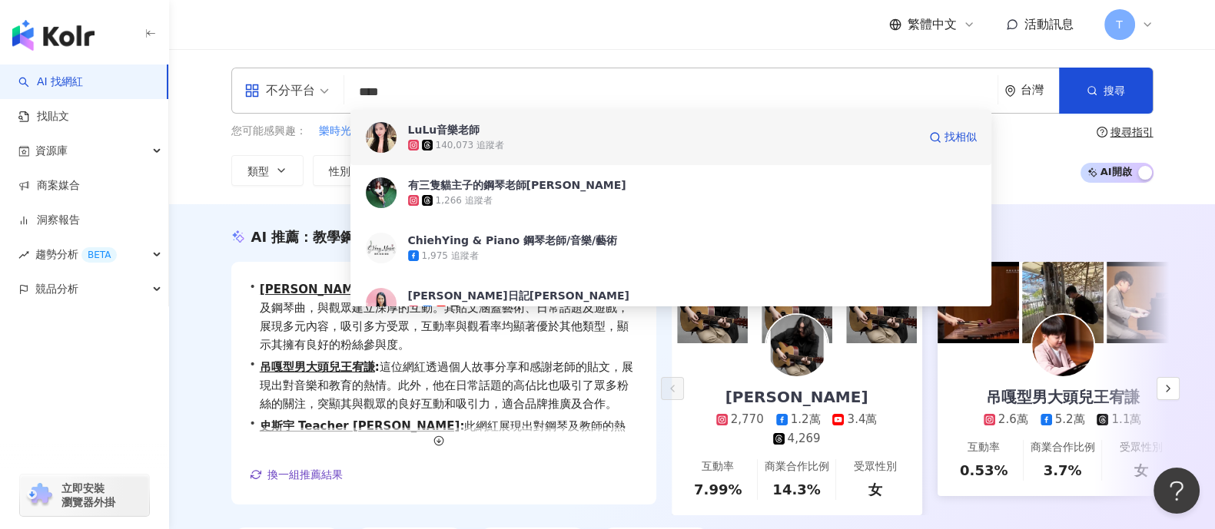
type input "****"
drag, startPoint x: 465, startPoint y: 130, endPoint x: 200, endPoint y: 336, distance: 335.7
click at [201, 336] on div "AI 推薦 ： 教學鋼琴老師的網紅 • 朱康 : 這位網紅展現了對教師的感謝，並積極分享個人資訊及鋼琴曲，與觀眾建立深厚的互動。其貼文涵蓋藝術、日常話題及遊戲…" at bounding box center [693, 394] width 984 height 334
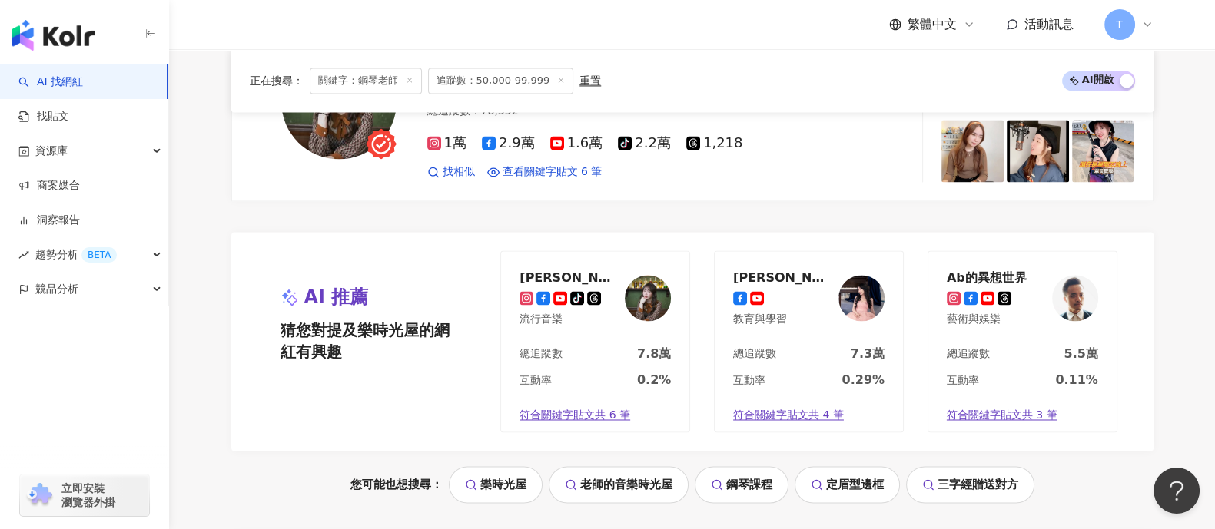
scroll to position [3262, 0]
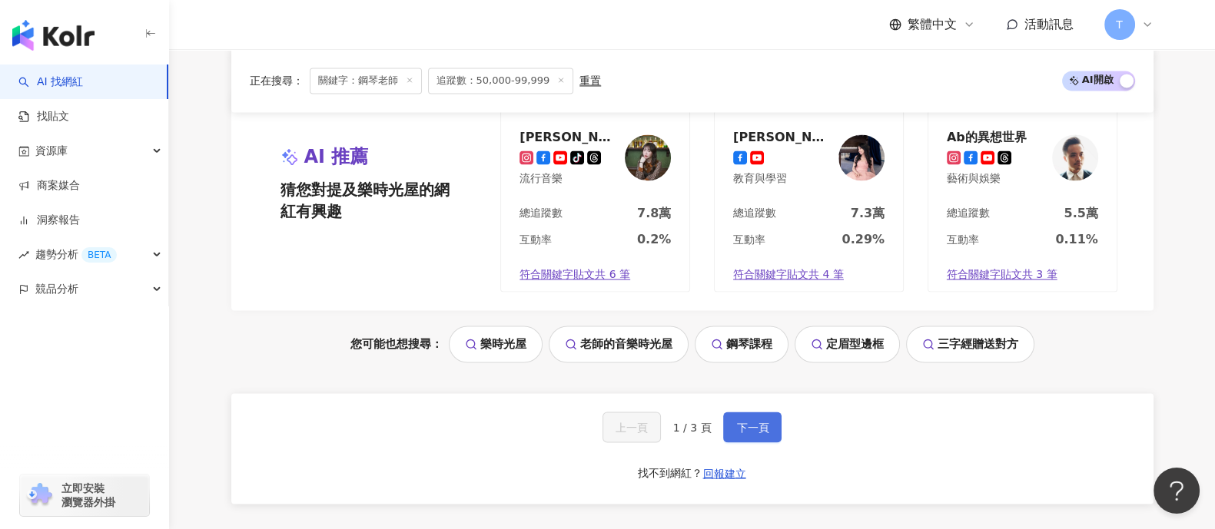
click at [748, 443] on button "下一頁" at bounding box center [752, 427] width 58 height 31
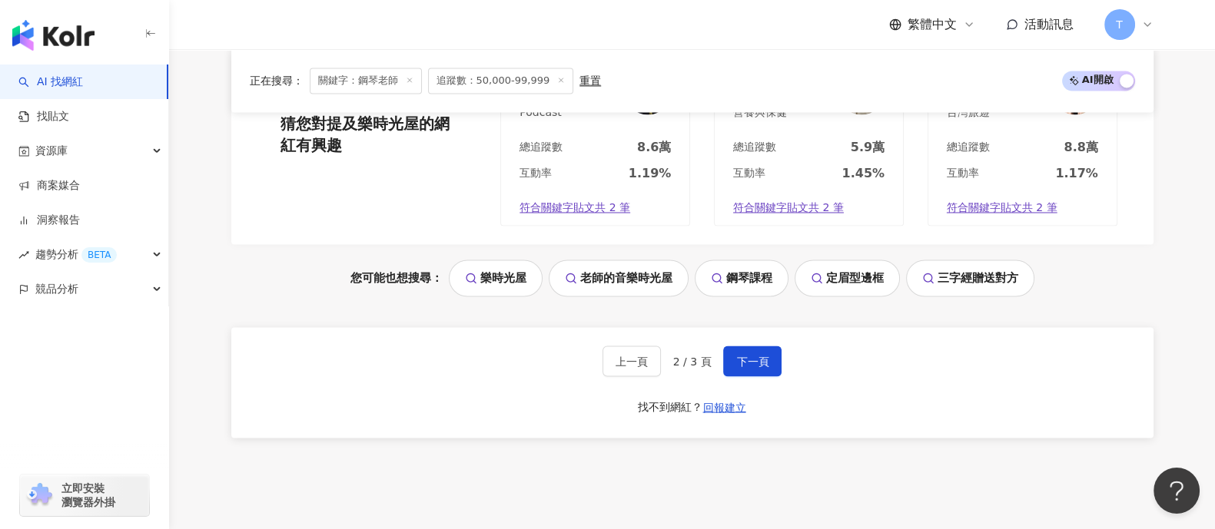
scroll to position [3313, 0]
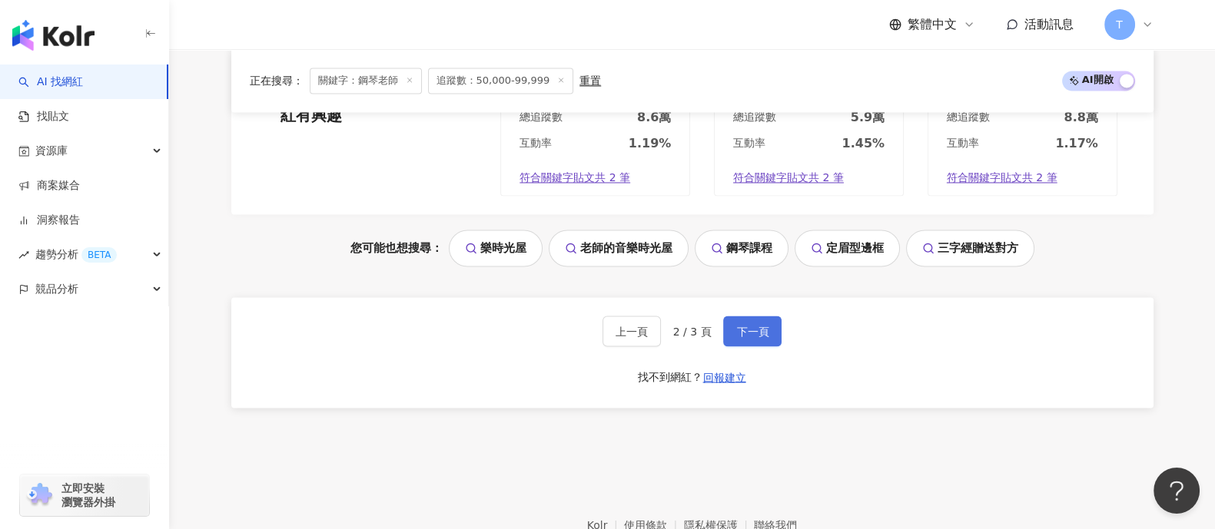
click at [765, 337] on span "下一頁" at bounding box center [752, 331] width 32 height 12
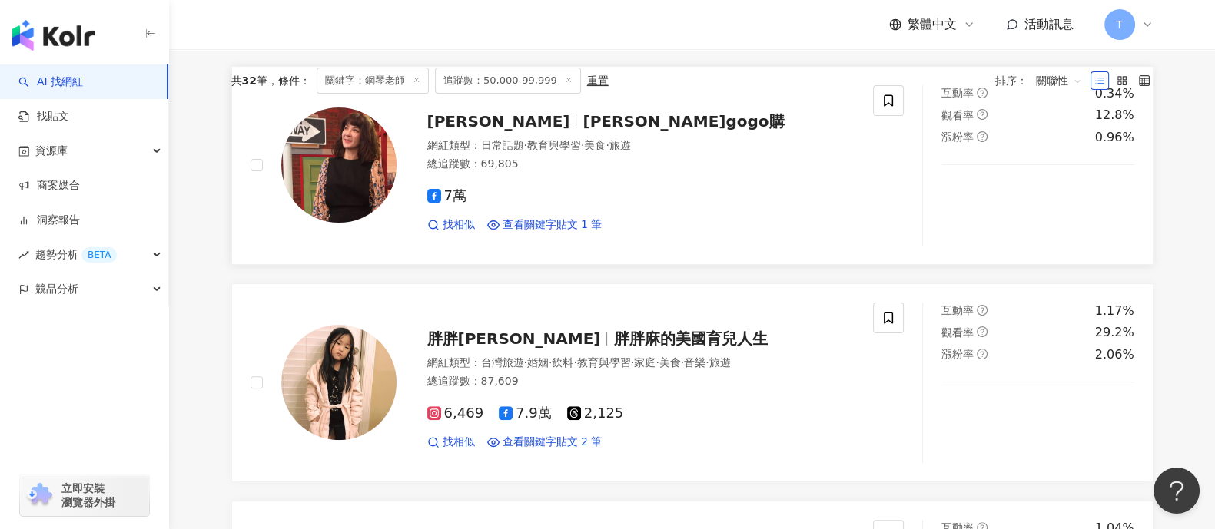
scroll to position [0, 0]
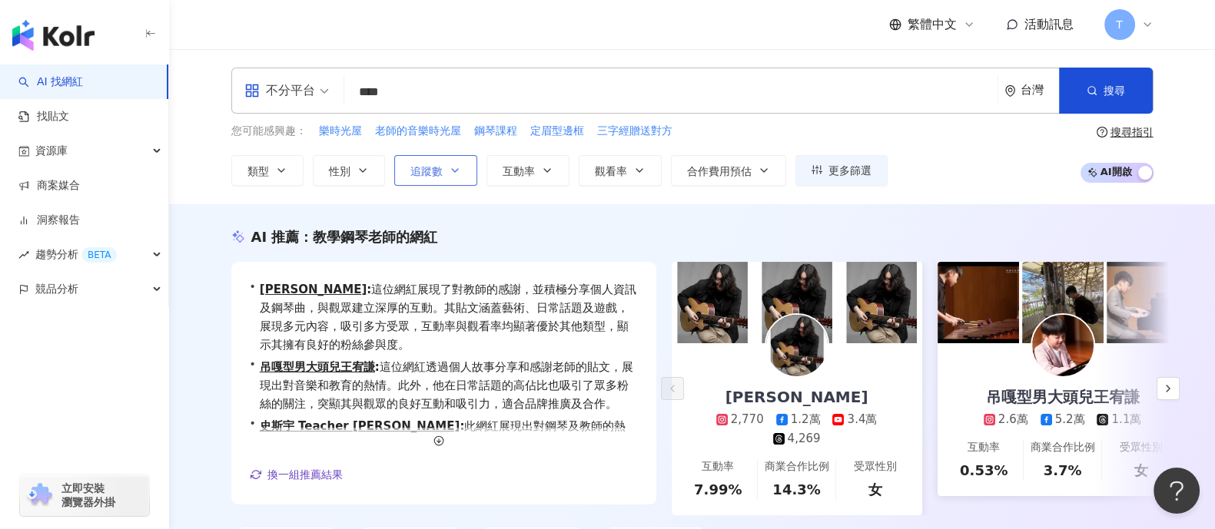
click at [449, 174] on icon "button" at bounding box center [455, 170] width 12 height 12
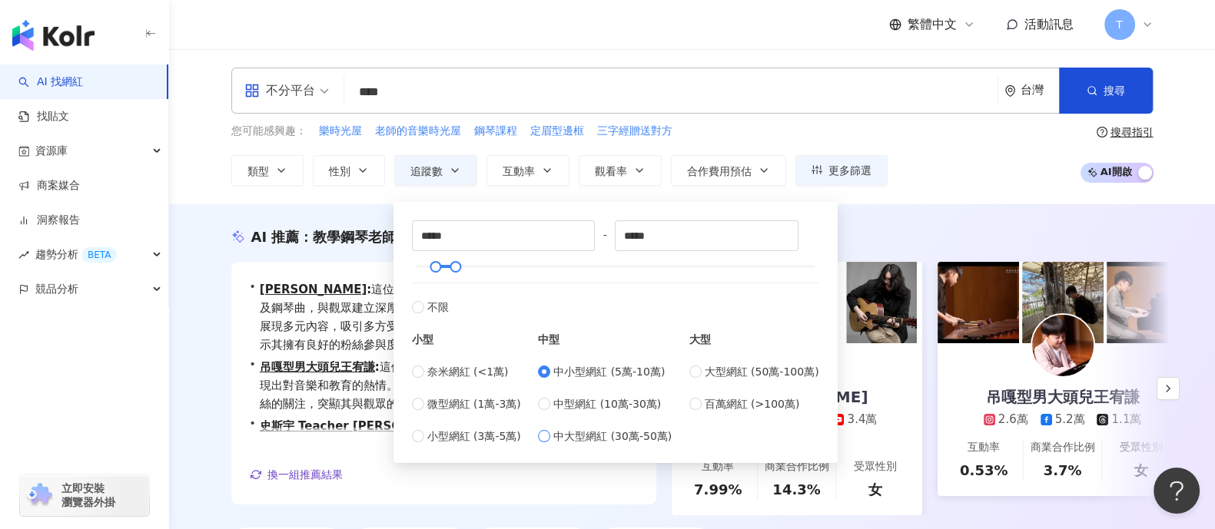
click at [554, 436] on label "中大型網紅 (30萬-50萬)" at bounding box center [605, 436] width 134 height 17
type input "******"
click at [930, 176] on div "您可能感興趣： 樂時光屋 老師的音樂時光屋 鋼琴課程 定眉型邊框 三字經贈送對方 類型 性別 追蹤數 互動率 觀看率 合作費用預估 更多篩選 ****** -…" at bounding box center [692, 154] width 922 height 63
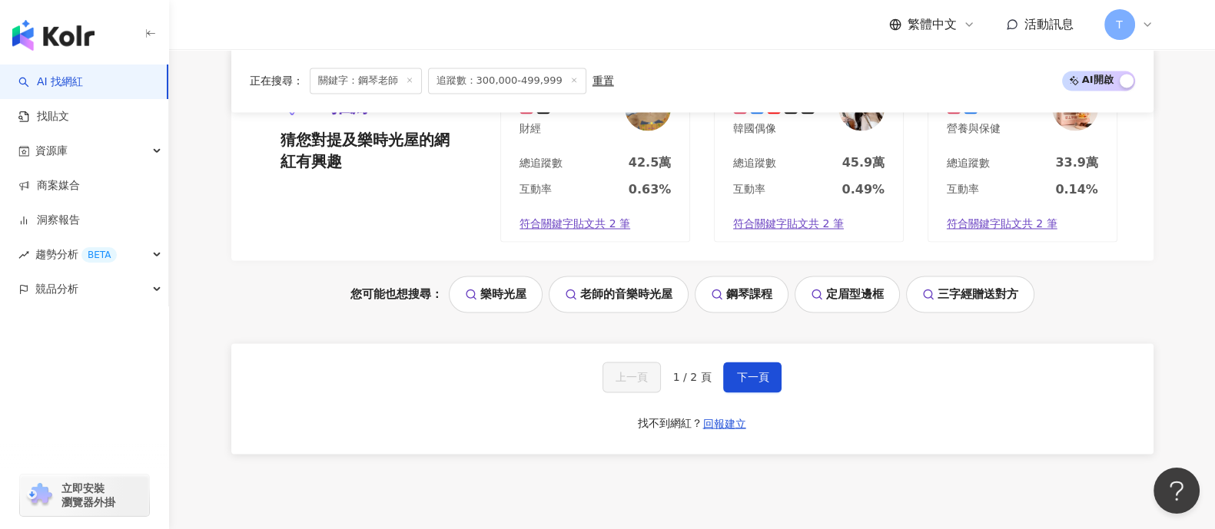
scroll to position [3266, 0]
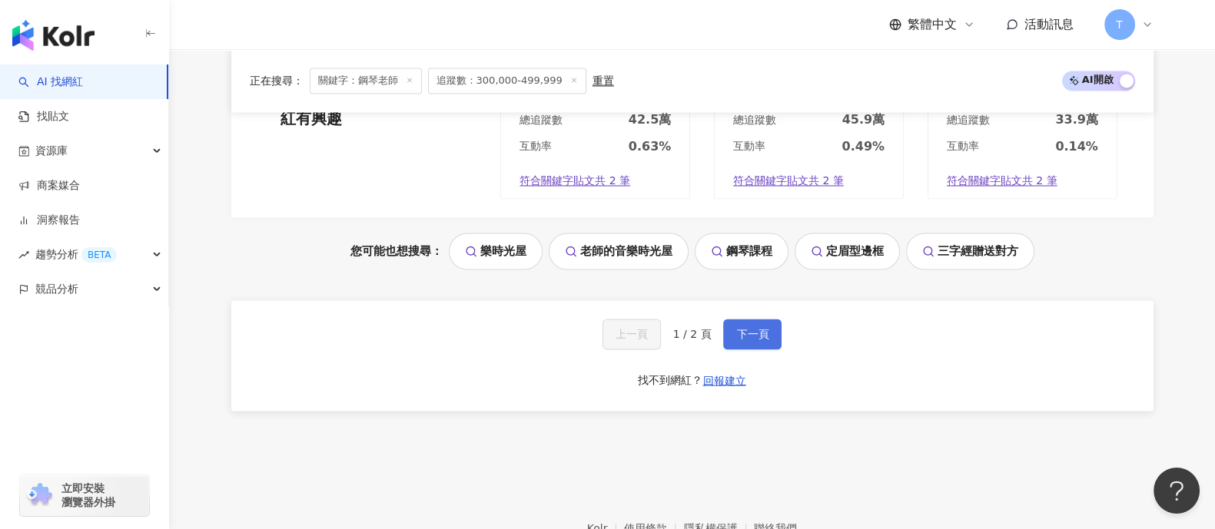
click at [747, 350] on button "下一頁" at bounding box center [752, 334] width 58 height 31
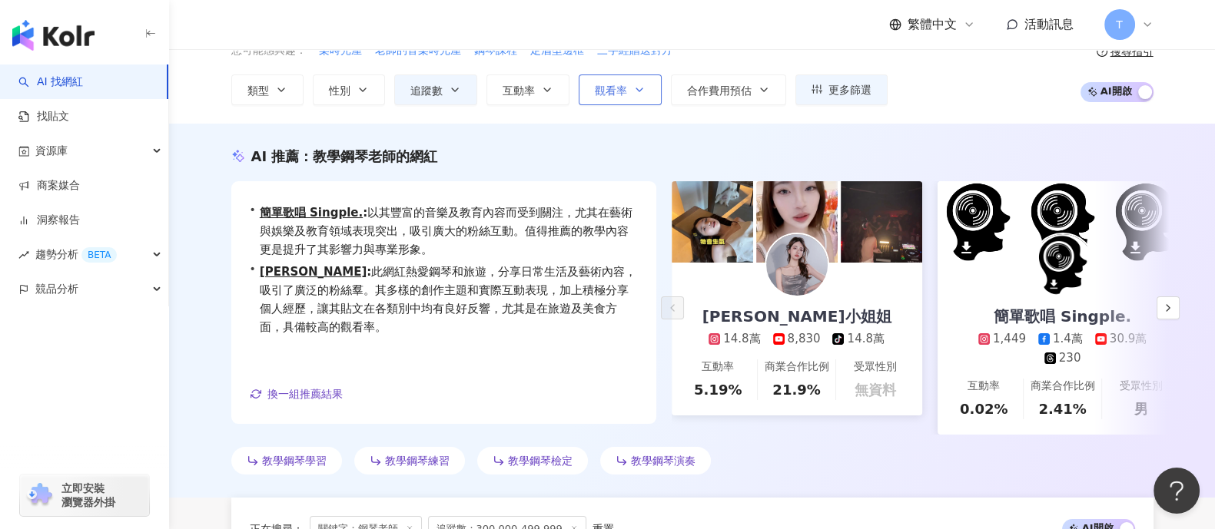
scroll to position [0, 0]
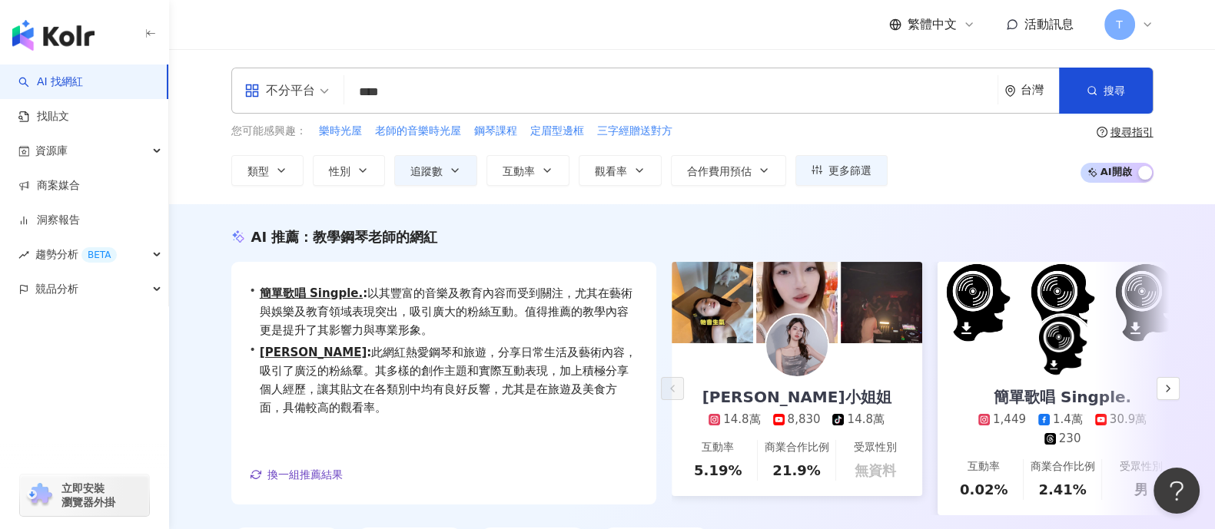
click at [449, 95] on input "****" at bounding box center [670, 92] width 641 height 29
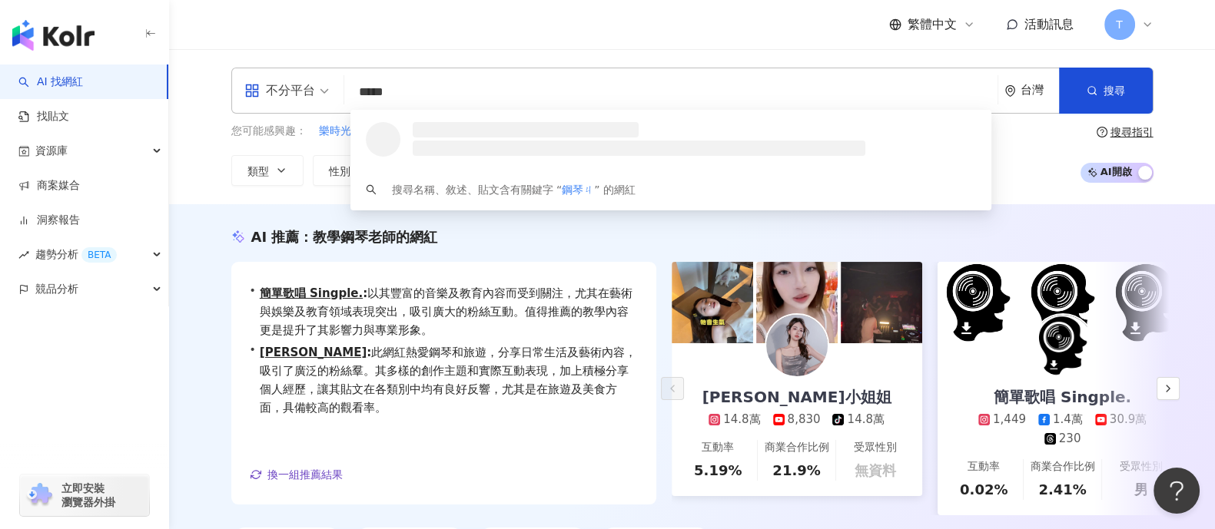
type input "***"
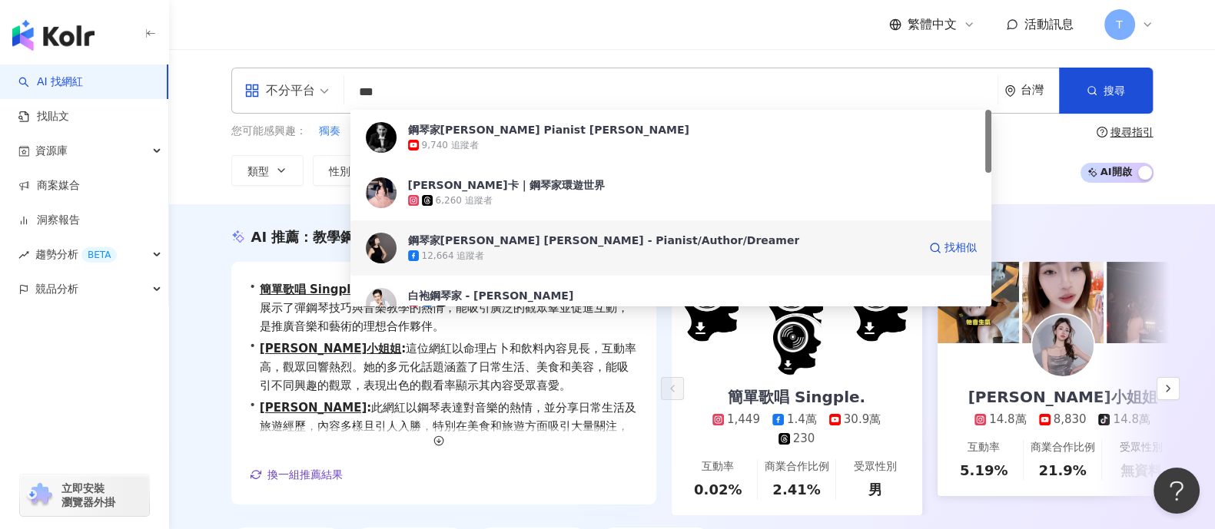
click at [521, 244] on div "鋼琴家顏華容 Artemis Yen - Pianist/Author/Dreamer" at bounding box center [604, 240] width 392 height 15
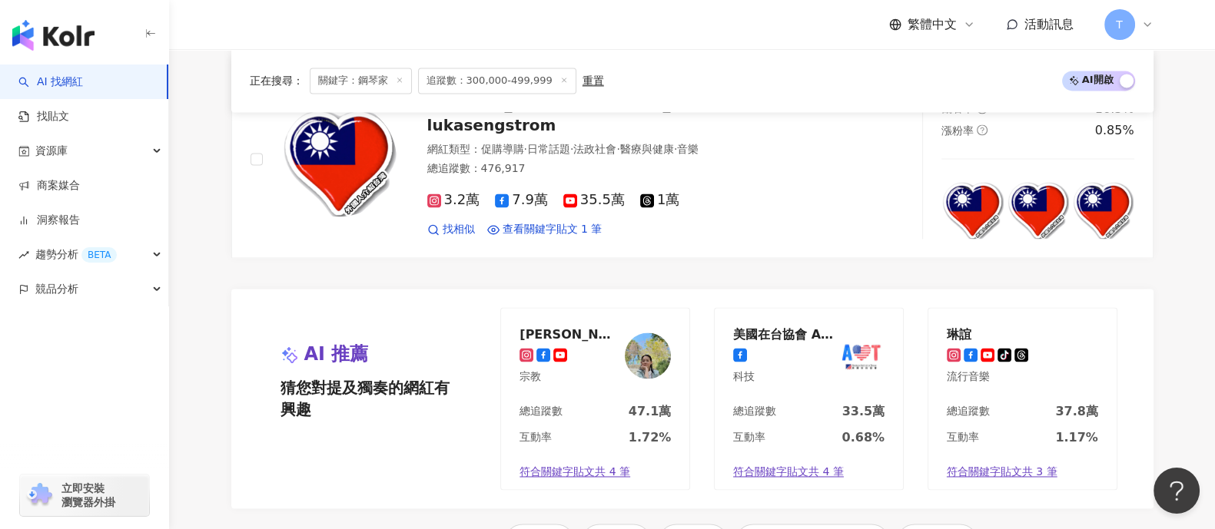
scroll to position [3170, 0]
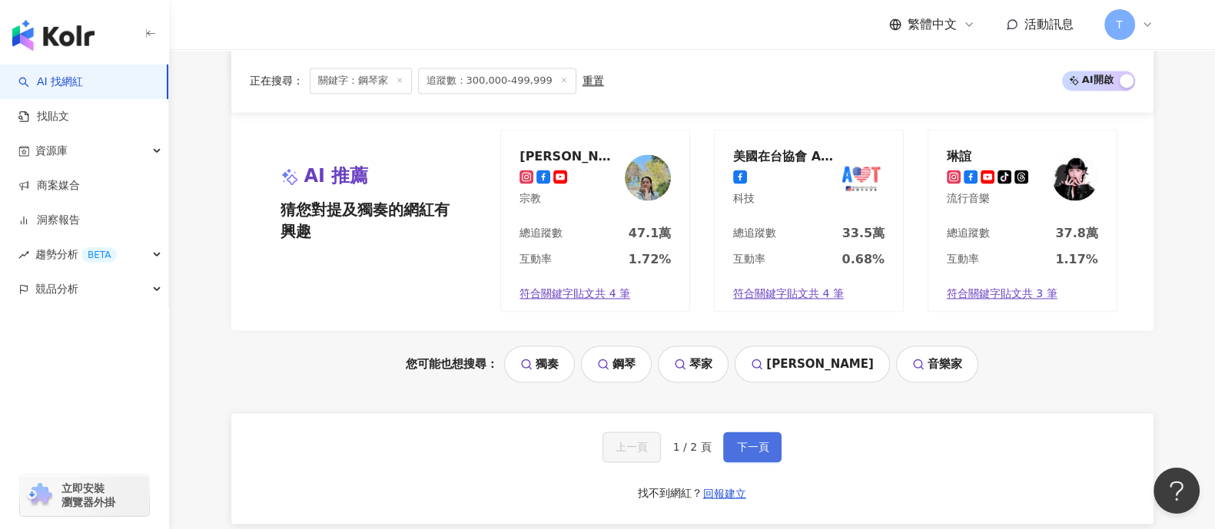
click at [736, 441] on span "下一頁" at bounding box center [752, 447] width 32 height 12
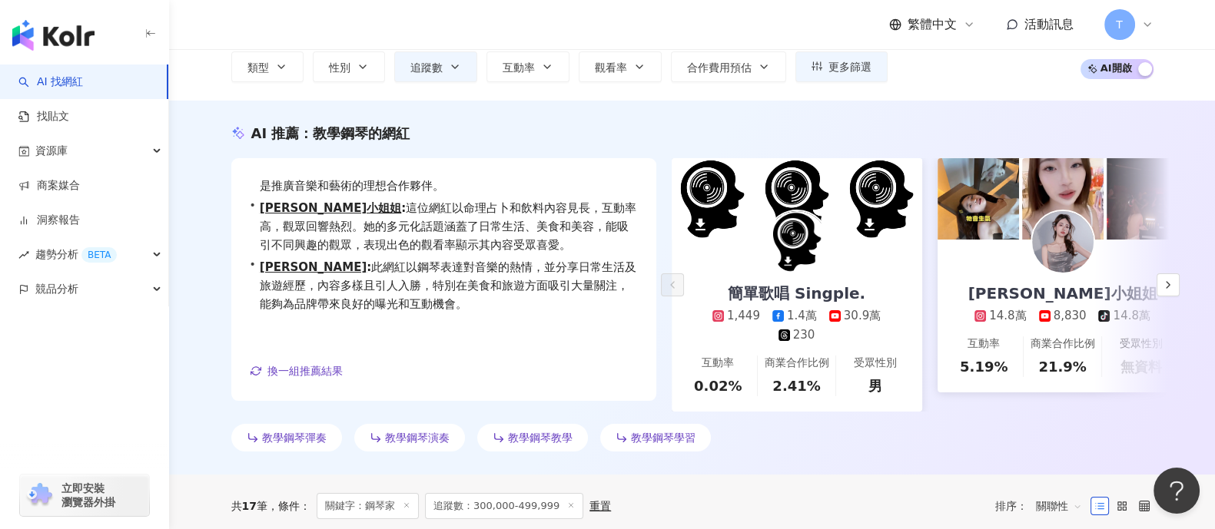
scroll to position [0, 0]
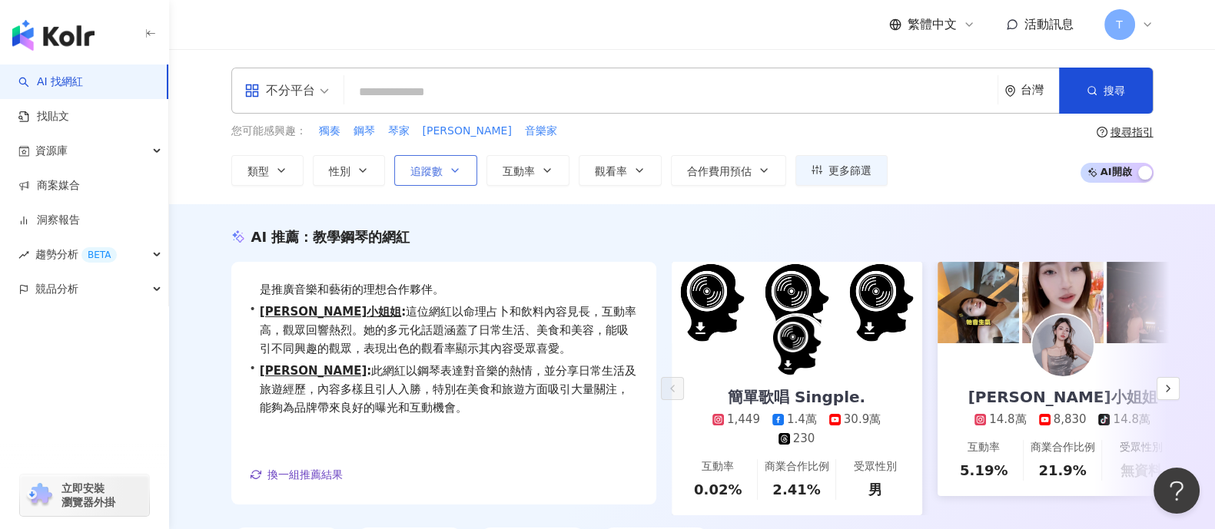
click at [456, 169] on icon "button" at bounding box center [455, 170] width 6 height 3
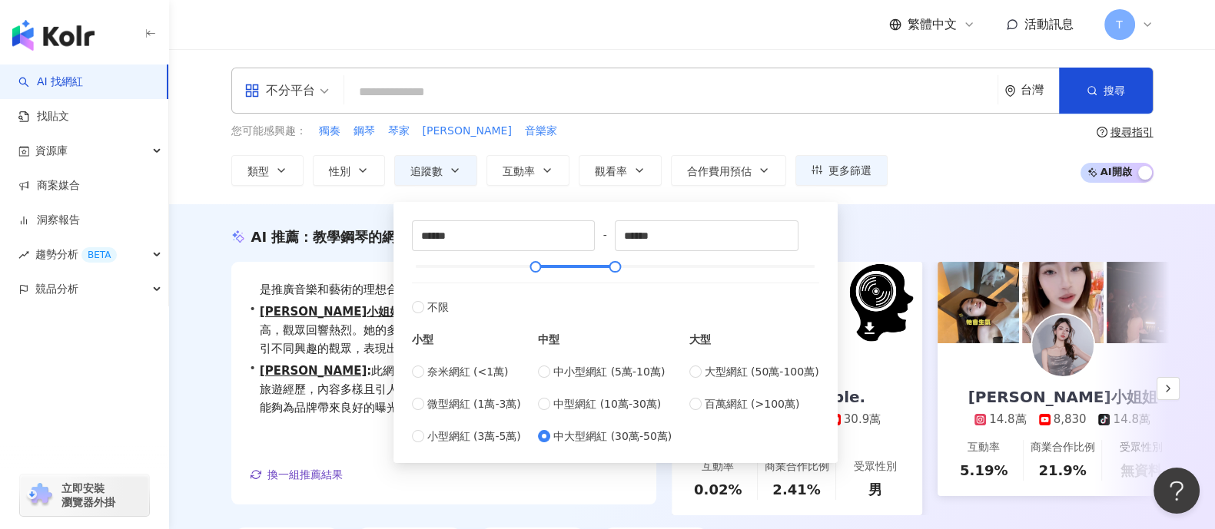
type input "******"
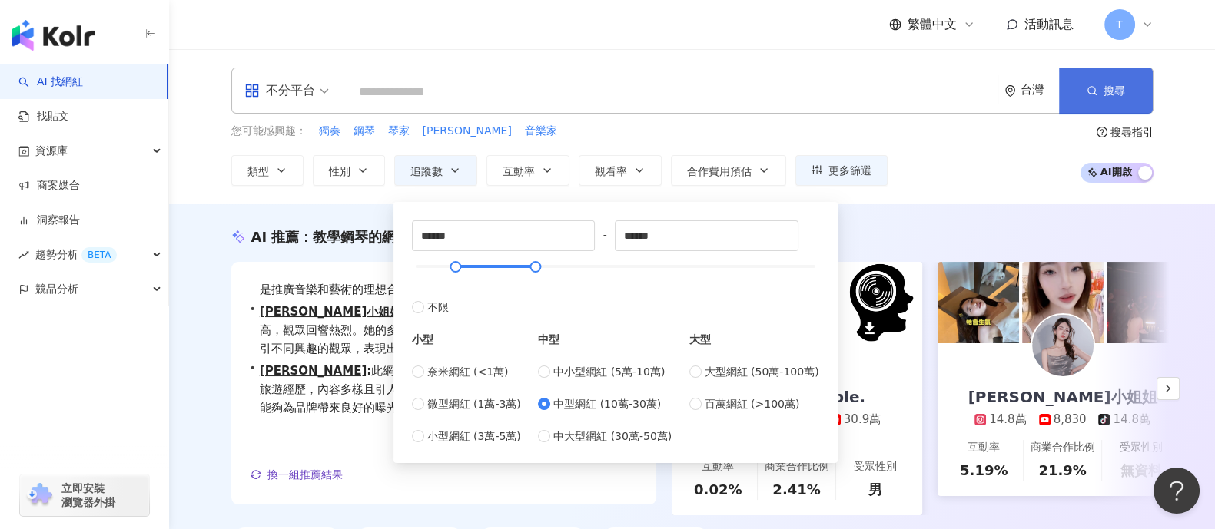
click at [1091, 98] on button "搜尋" at bounding box center [1106, 91] width 94 height 46
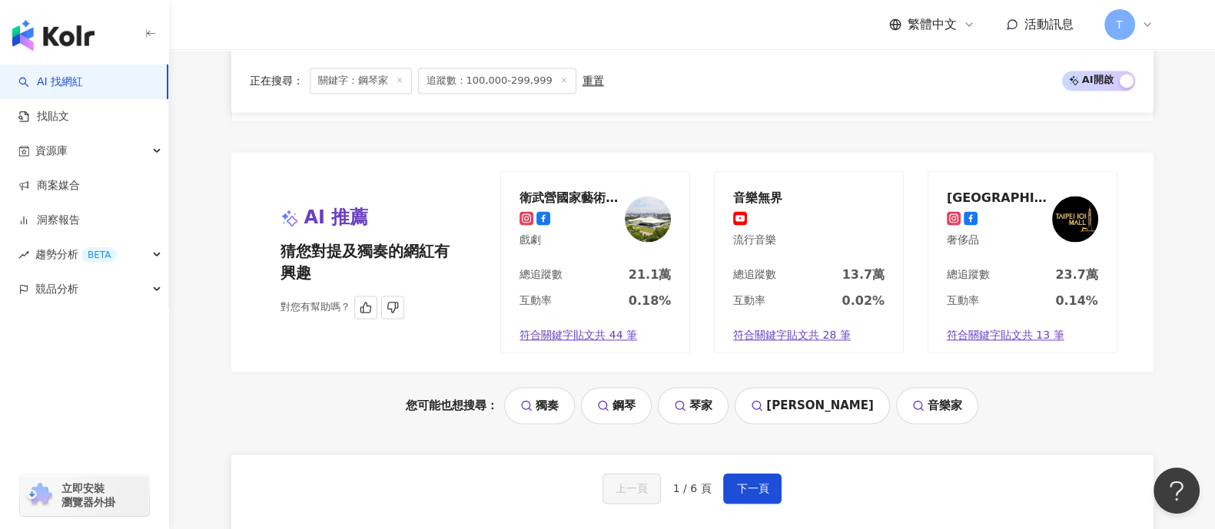
scroll to position [3266, 0]
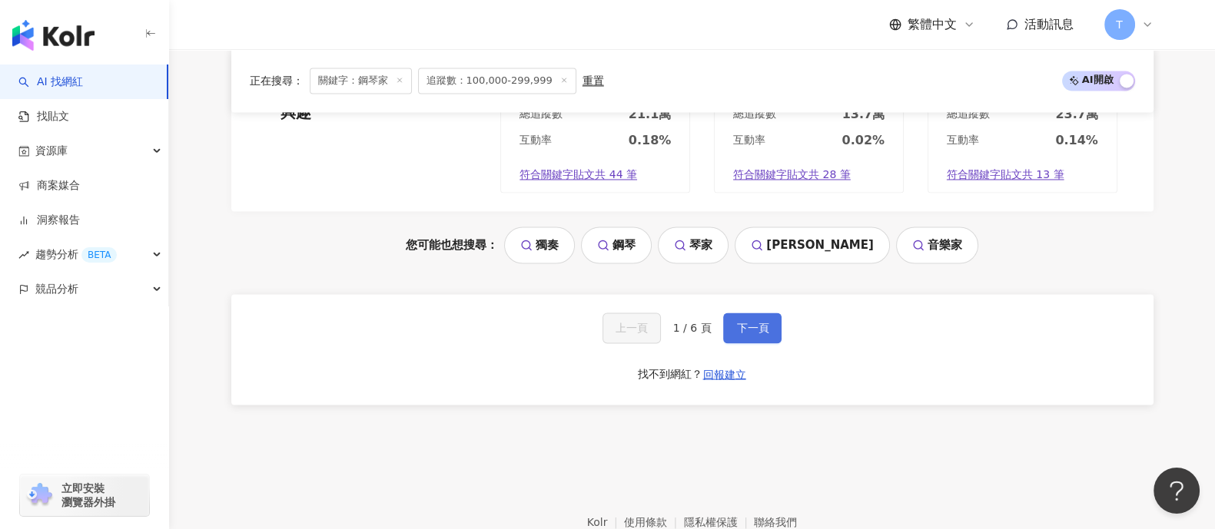
click at [732, 322] on button "下一頁" at bounding box center [752, 328] width 58 height 31
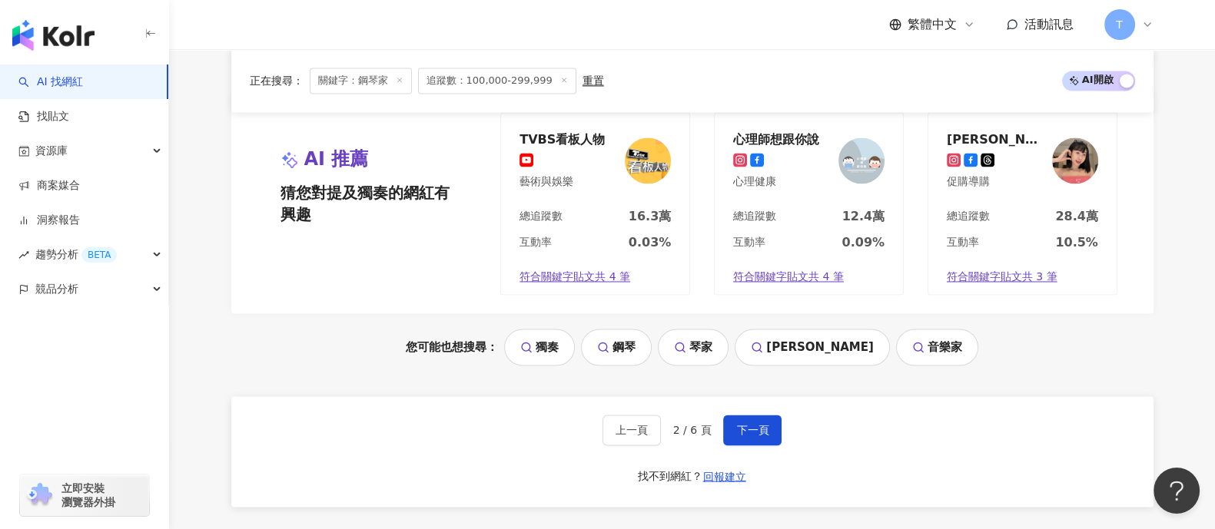
scroll to position [3170, 0]
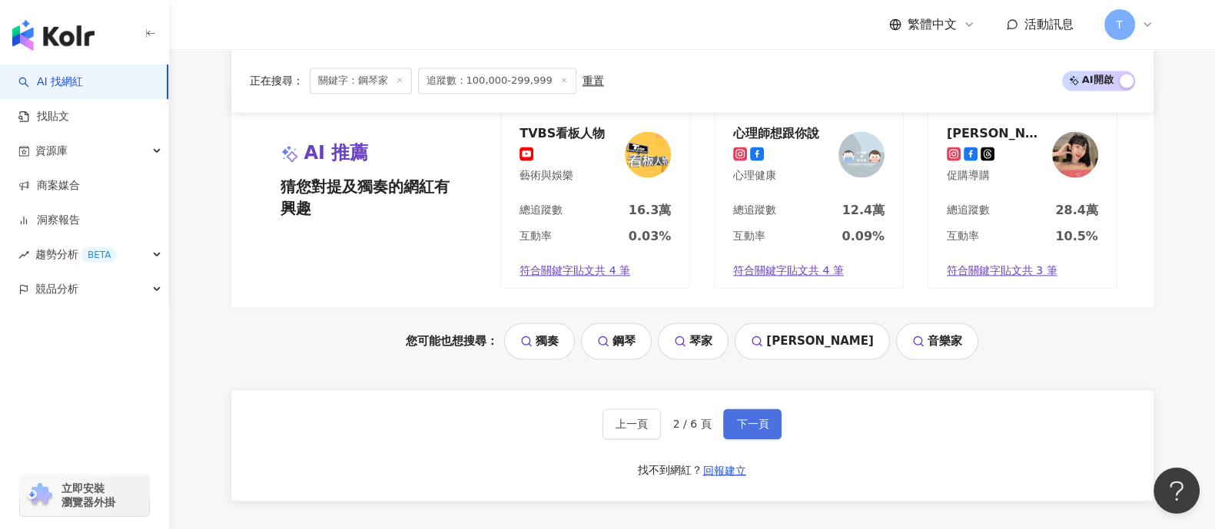
click at [736, 420] on span "下一頁" at bounding box center [752, 424] width 32 height 12
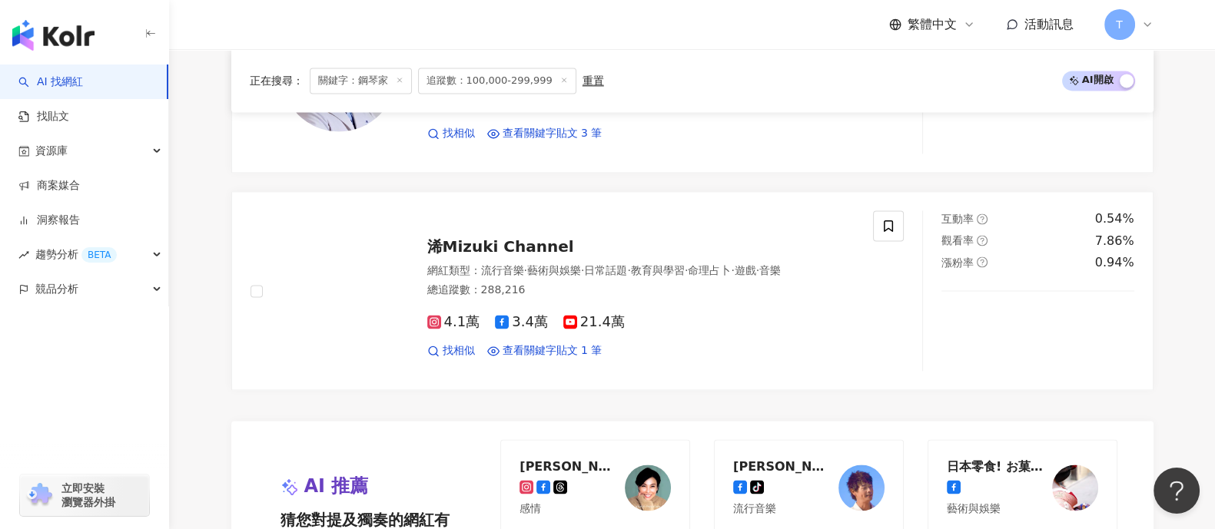
scroll to position [3346, 0]
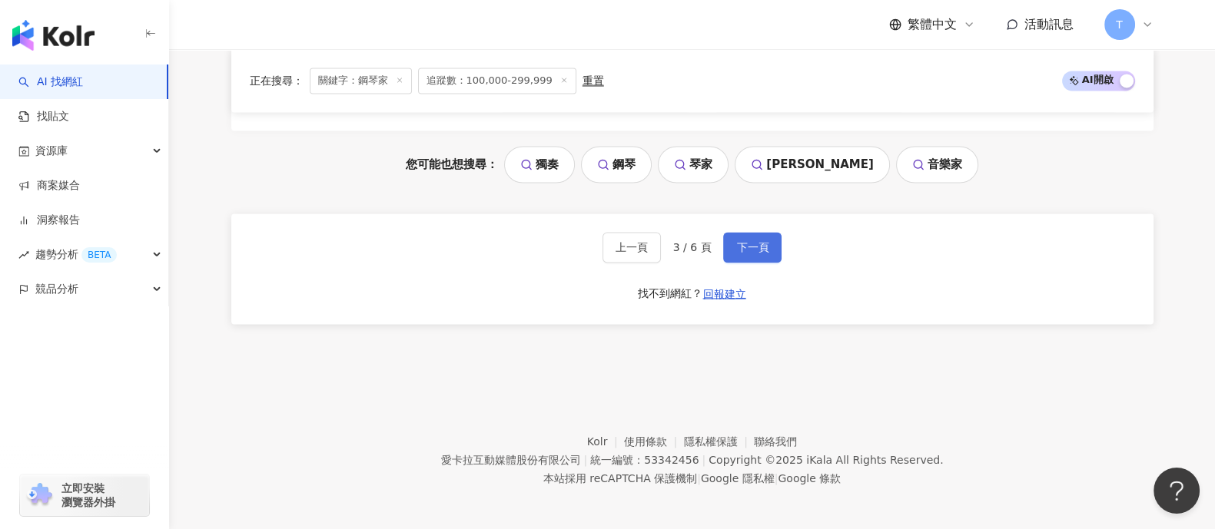
click at [737, 247] on span "下一頁" at bounding box center [752, 247] width 32 height 12
click at [753, 250] on span "下一頁" at bounding box center [752, 247] width 32 height 12
click at [742, 249] on span "下一頁" at bounding box center [752, 247] width 32 height 12
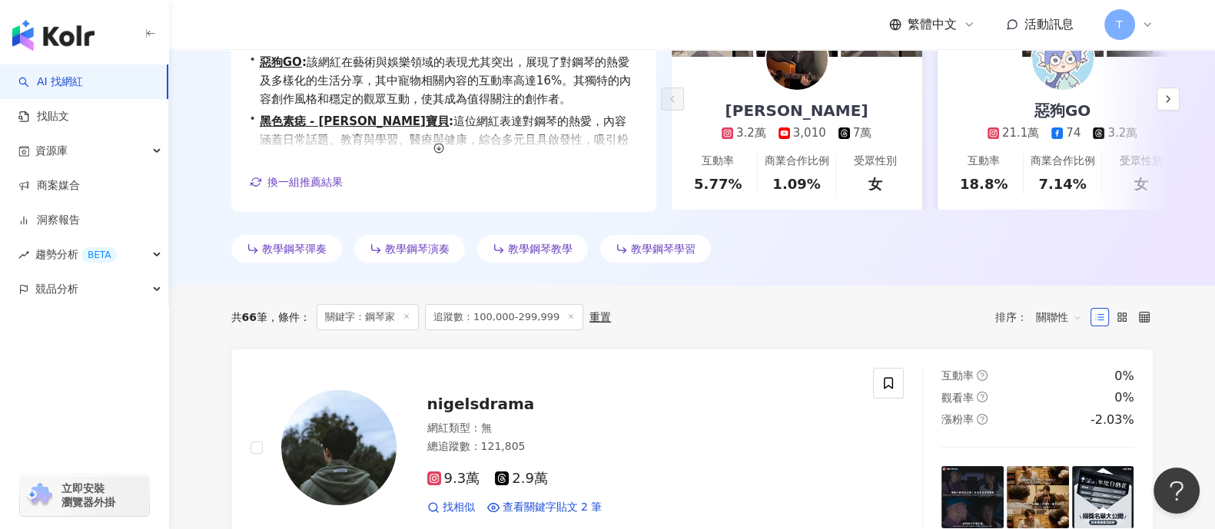
scroll to position [0, 0]
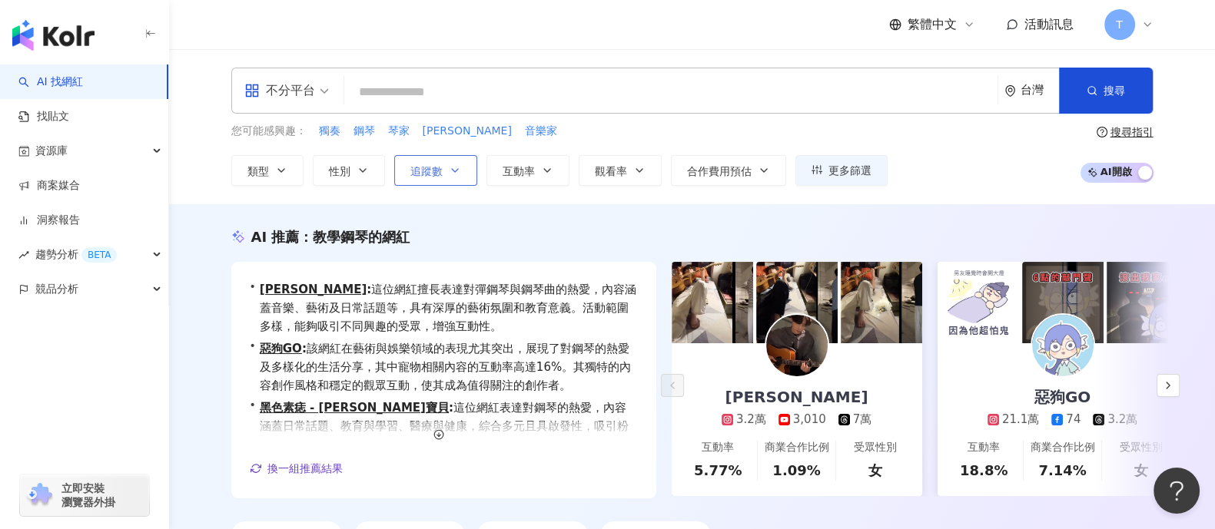
click at [438, 165] on span "追蹤數" at bounding box center [426, 171] width 32 height 12
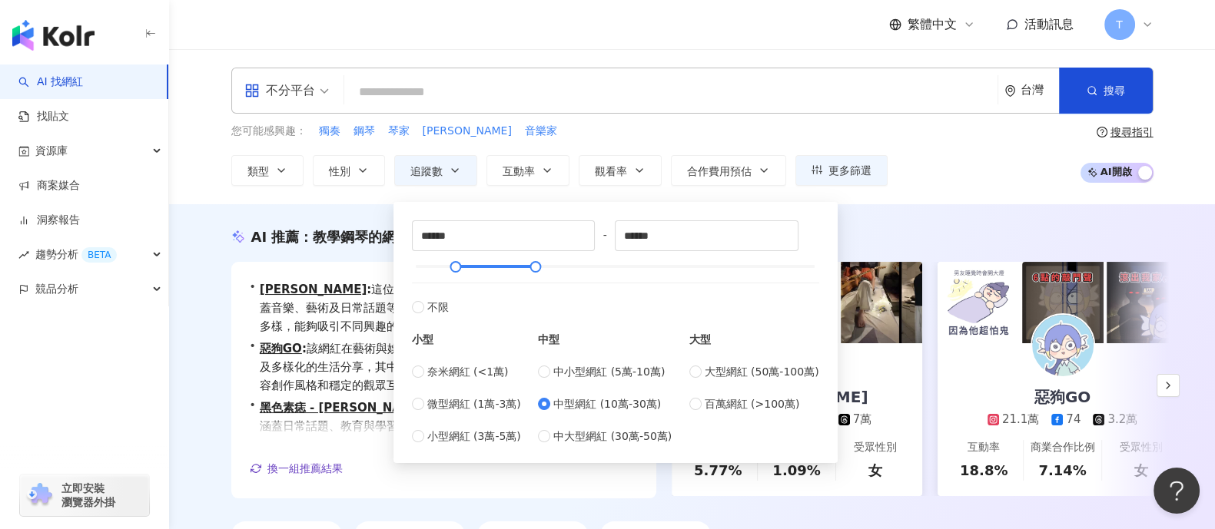
type input "*****"
click at [1120, 102] on button "搜尋" at bounding box center [1106, 91] width 94 height 46
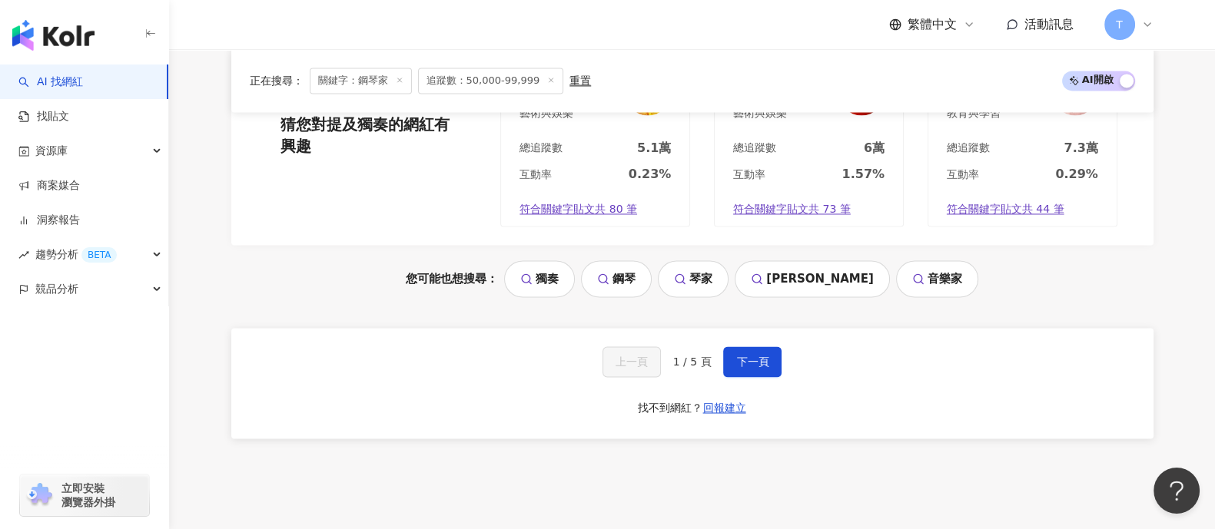
scroll to position [3073, 0]
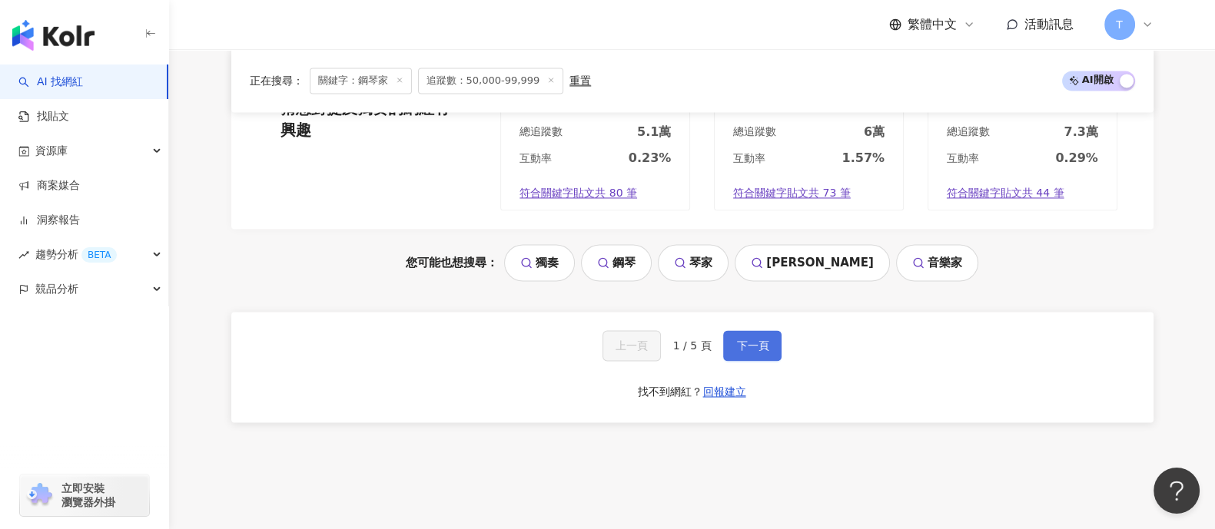
click at [755, 352] on span "下一頁" at bounding box center [752, 346] width 32 height 12
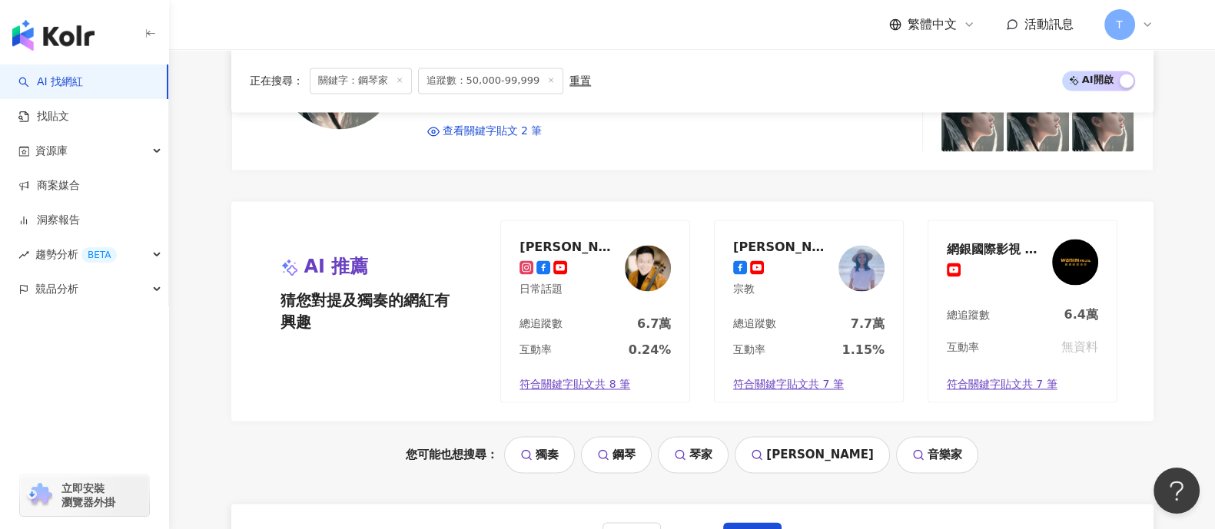
scroll to position [3266, 0]
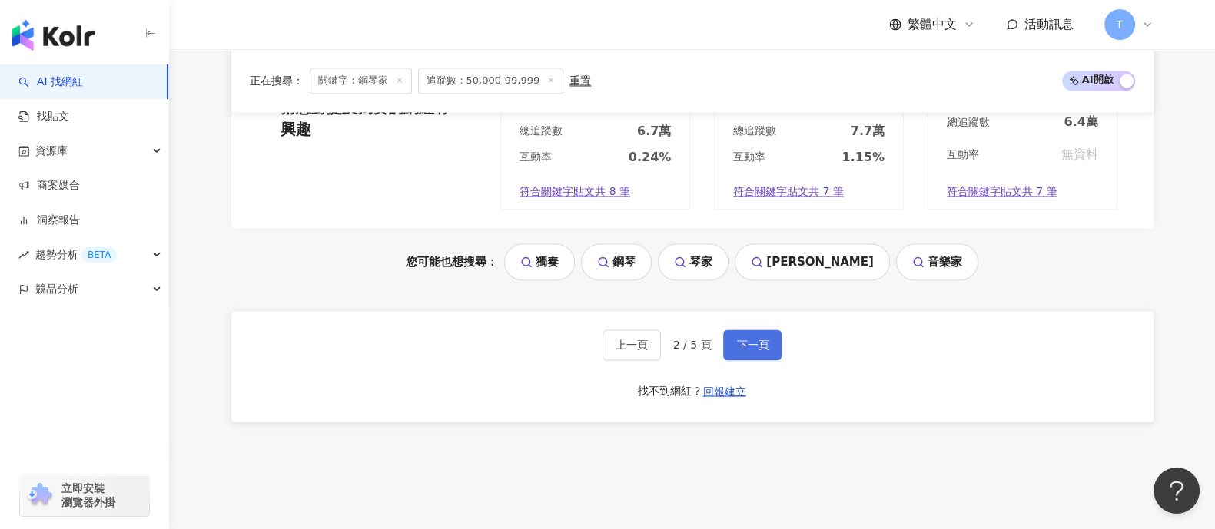
click at [745, 348] on span "下一頁" at bounding box center [752, 345] width 32 height 12
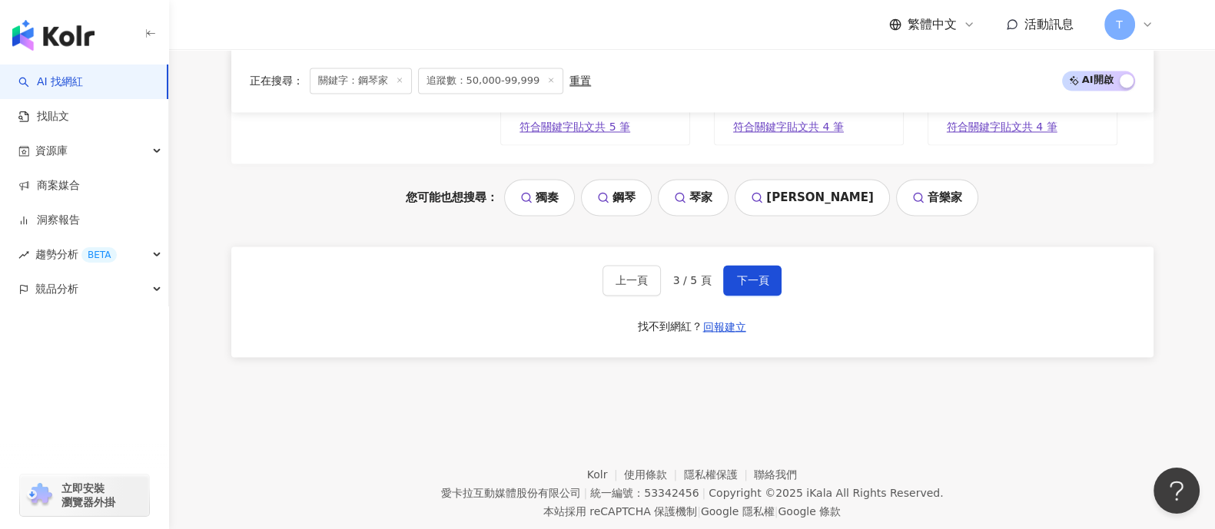
scroll to position [3362, 0]
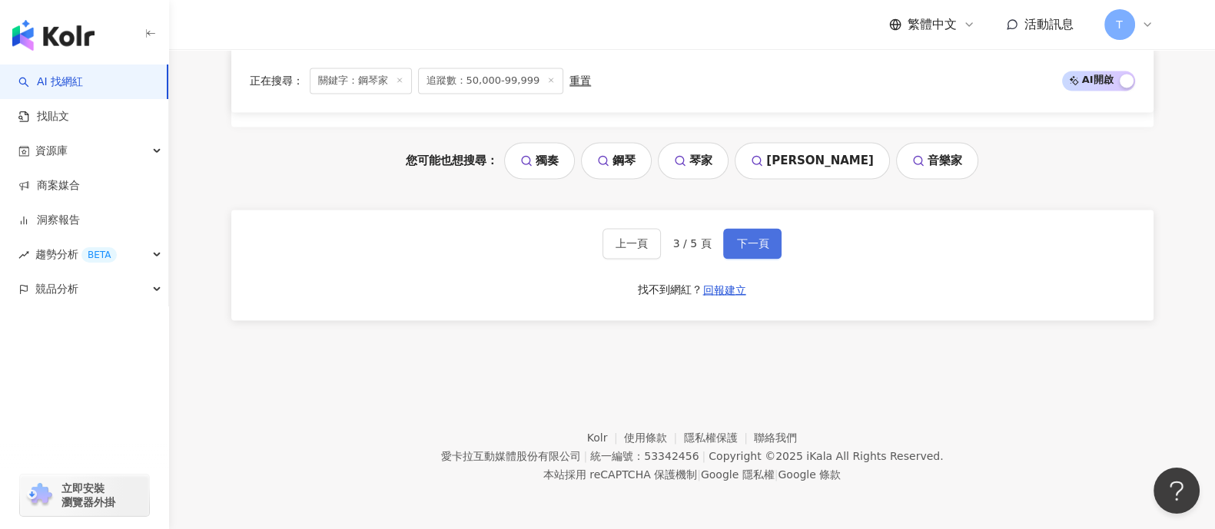
click at [727, 240] on button "下一頁" at bounding box center [752, 243] width 58 height 31
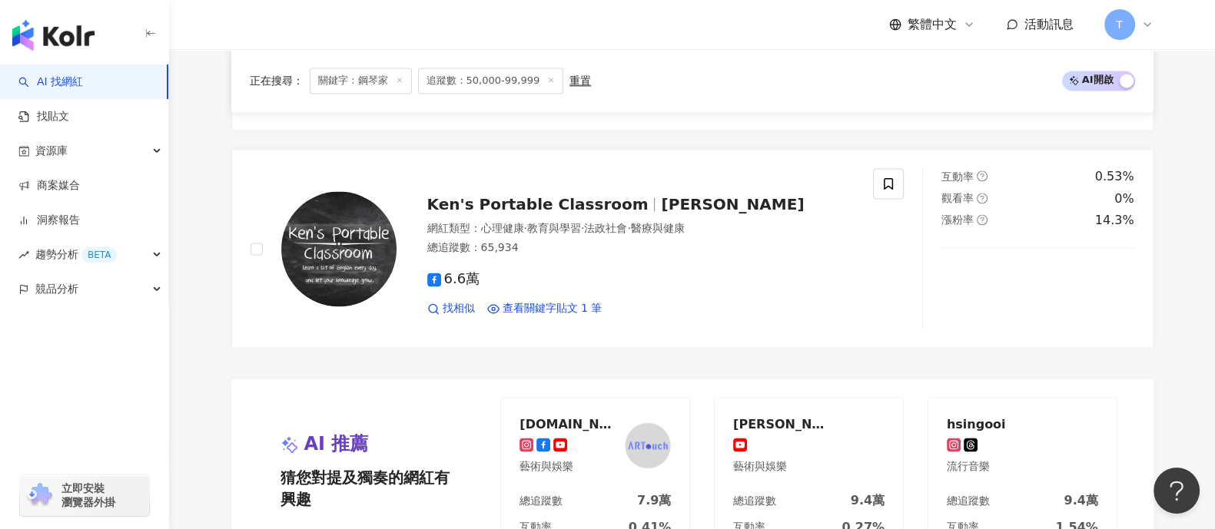
scroll to position [3365, 0]
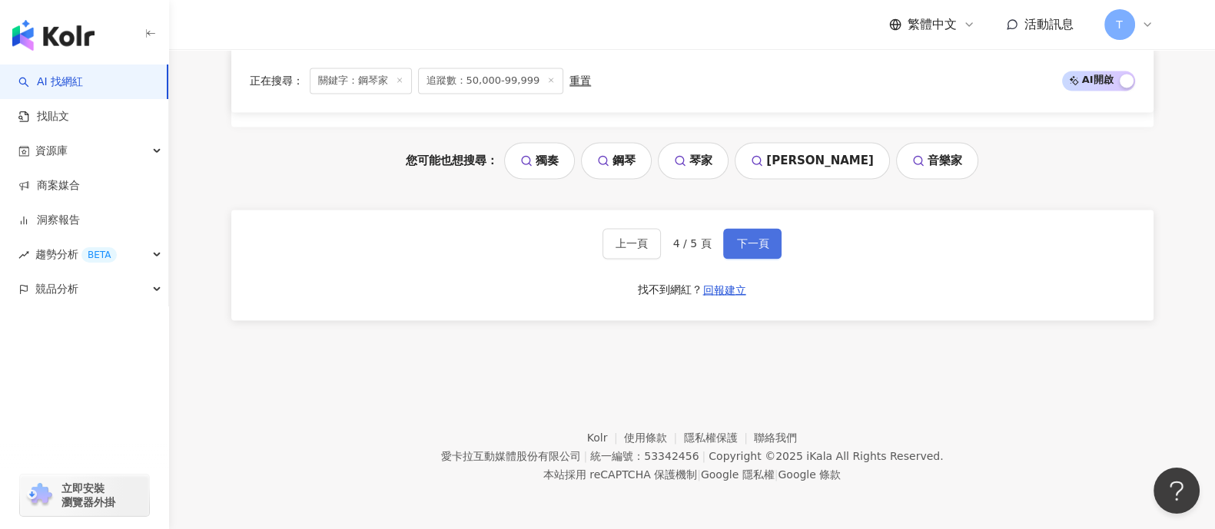
click at [761, 235] on button "下一頁" at bounding box center [752, 243] width 58 height 31
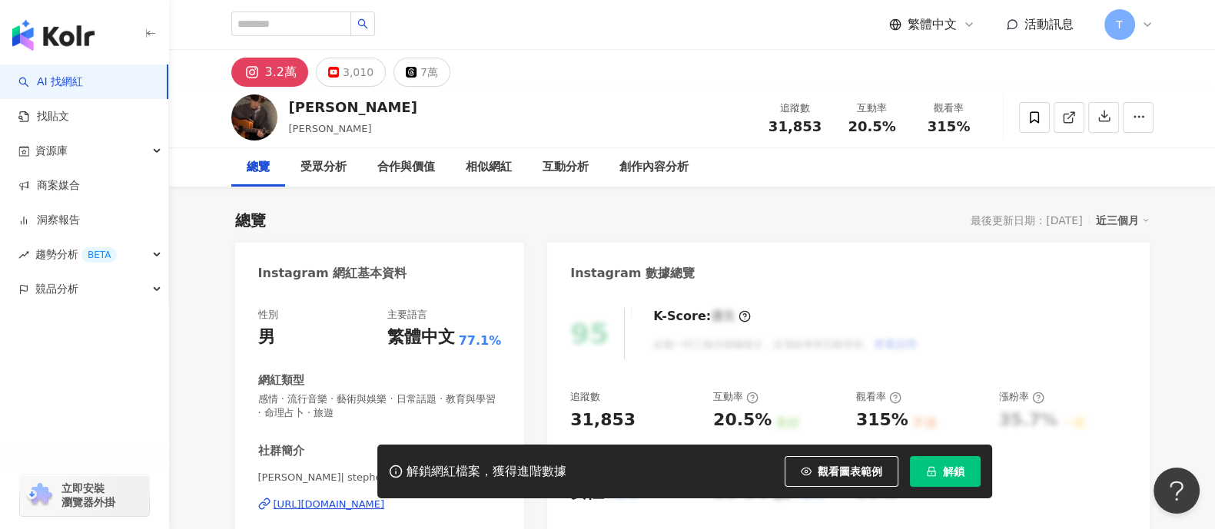
click at [928, 476] on icon "lock" at bounding box center [931, 472] width 8 height 10
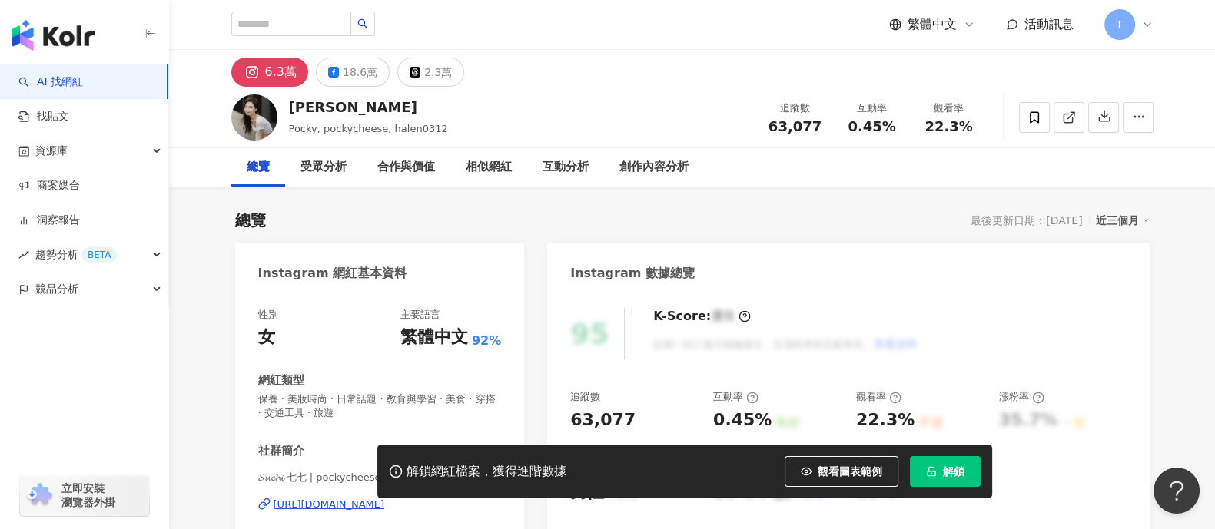
click at [940, 471] on button "解鎖" at bounding box center [945, 471] width 71 height 31
click at [938, 473] on button "解鎖" at bounding box center [945, 471] width 71 height 31
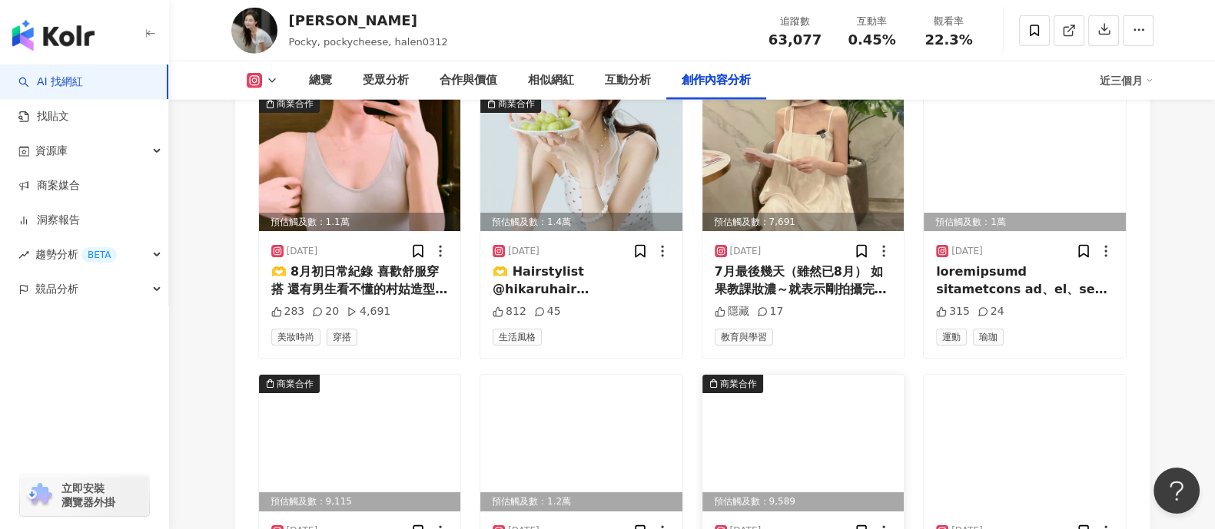
scroll to position [5431, 0]
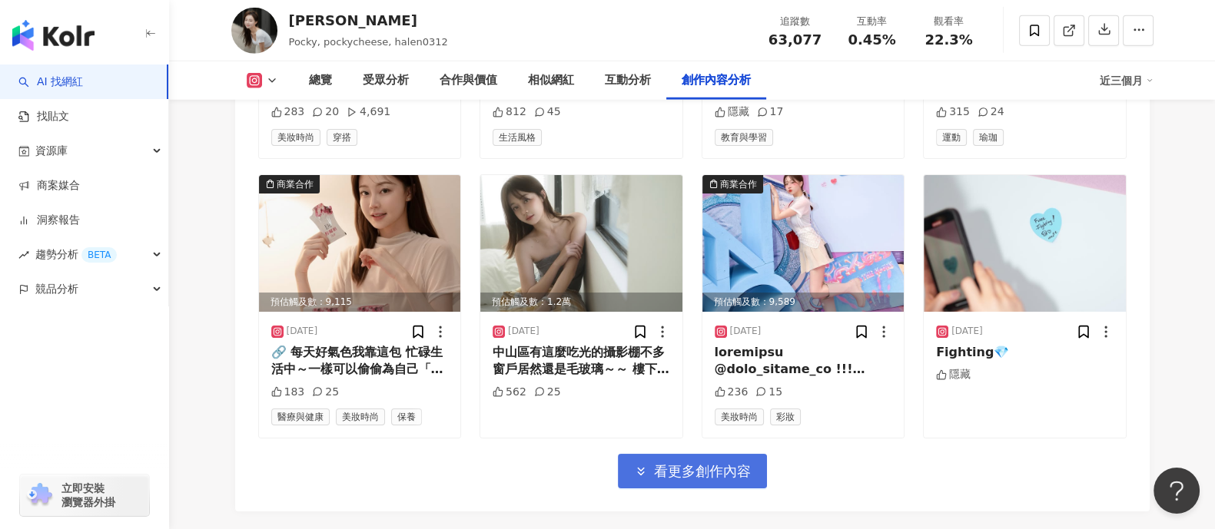
click at [658, 454] on button "看更多創作內容" at bounding box center [692, 471] width 149 height 35
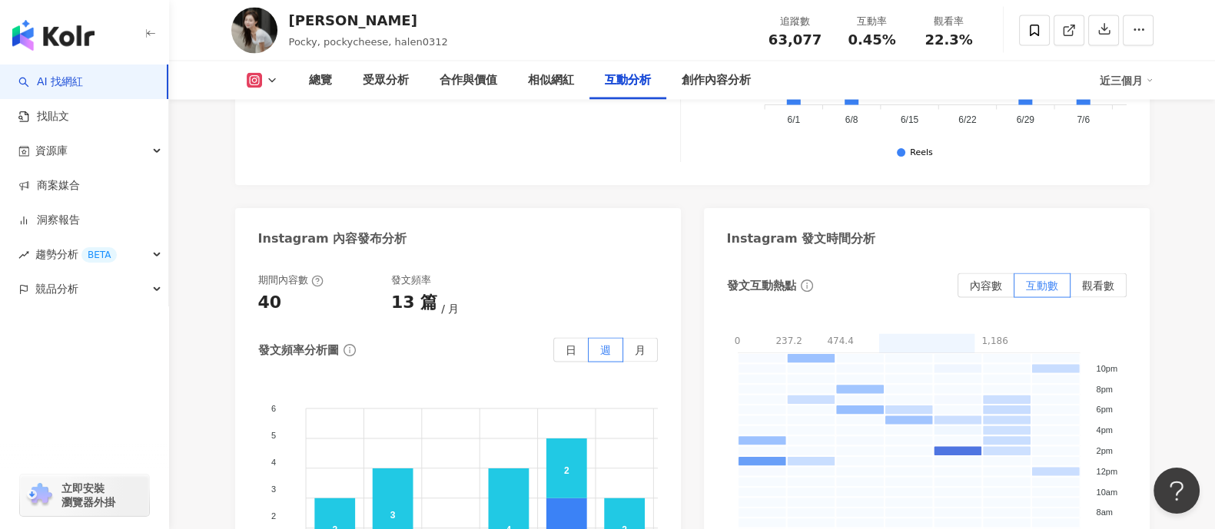
scroll to position [3798, 0]
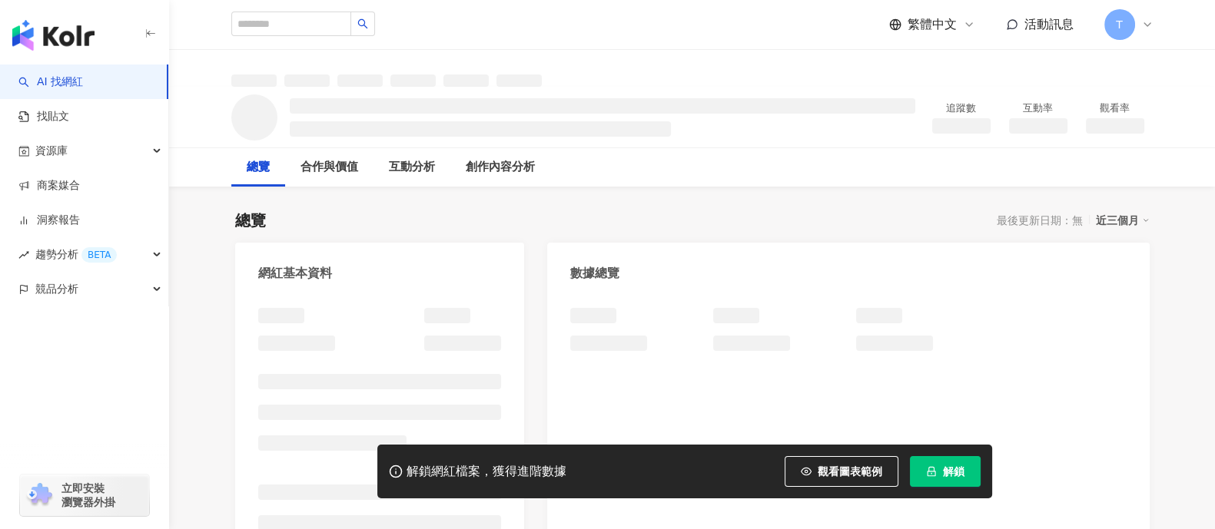
click at [934, 470] on icon "lock" at bounding box center [931, 471] width 11 height 11
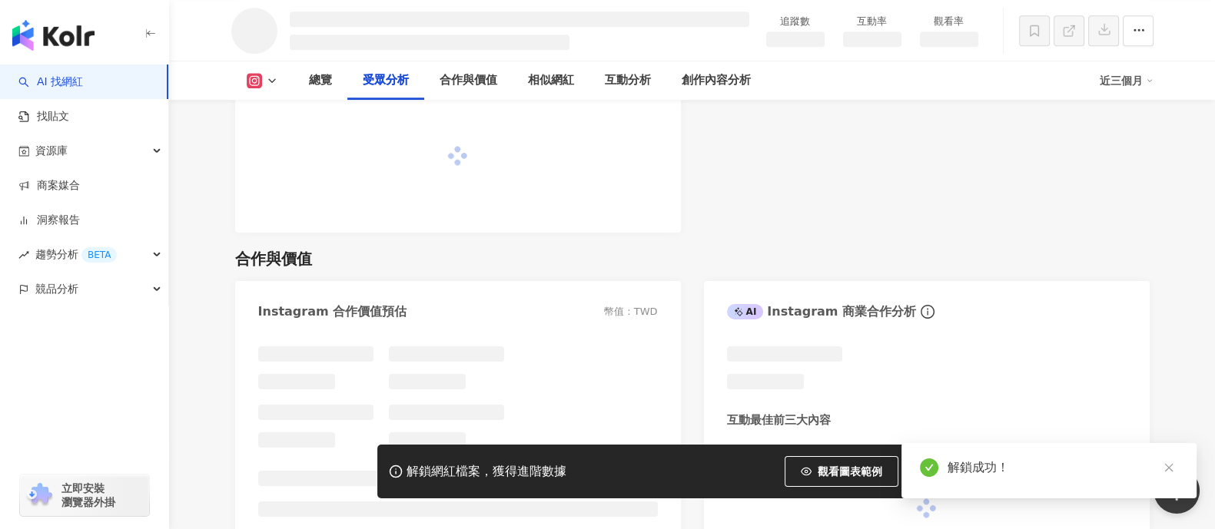
scroll to position [1584, 0]
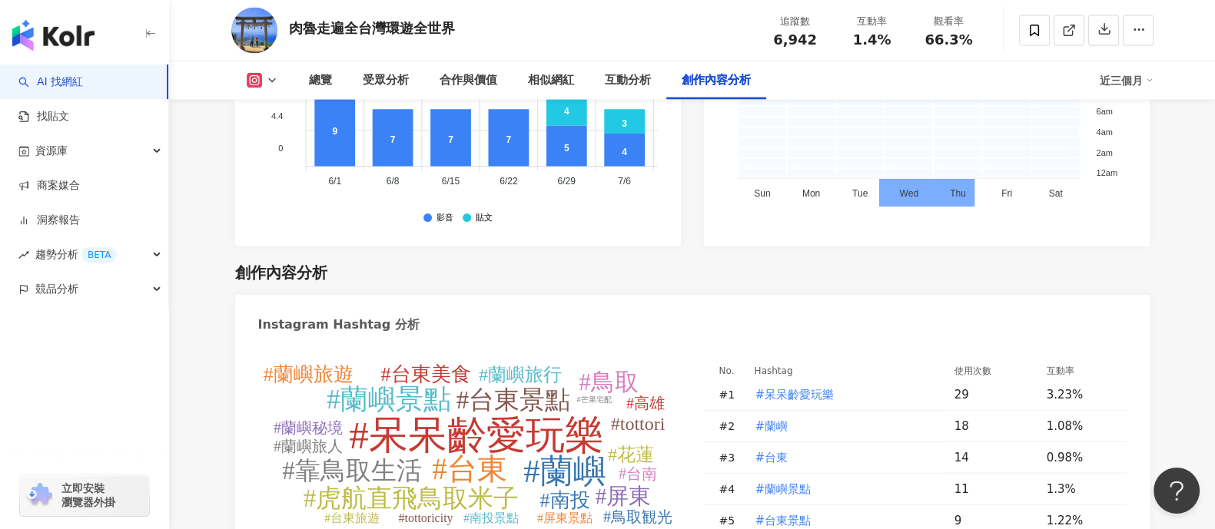
scroll to position [5386, 0]
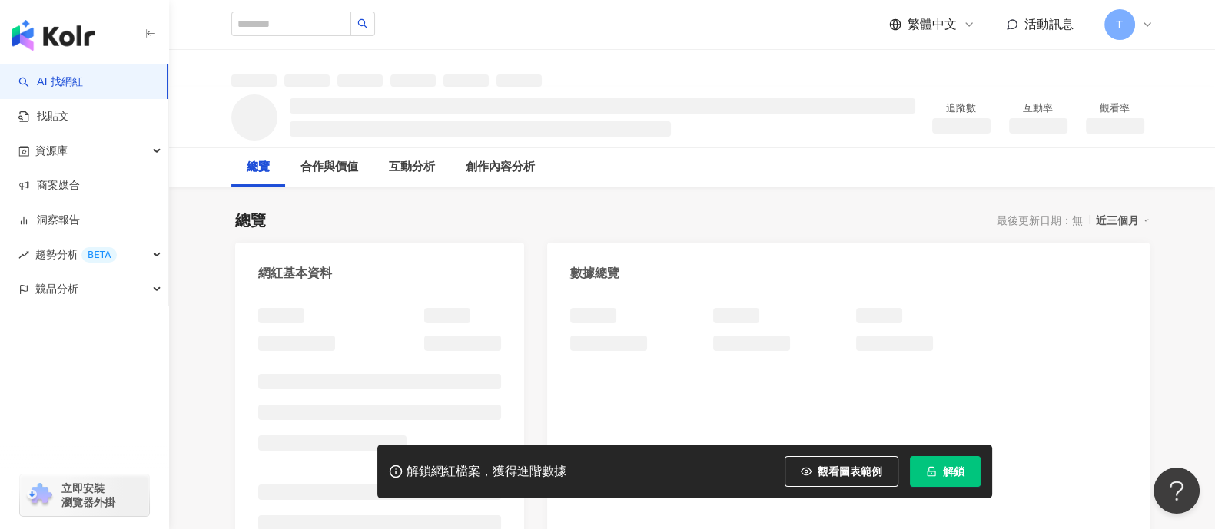
click at [961, 471] on span "解鎖" at bounding box center [954, 472] width 22 height 12
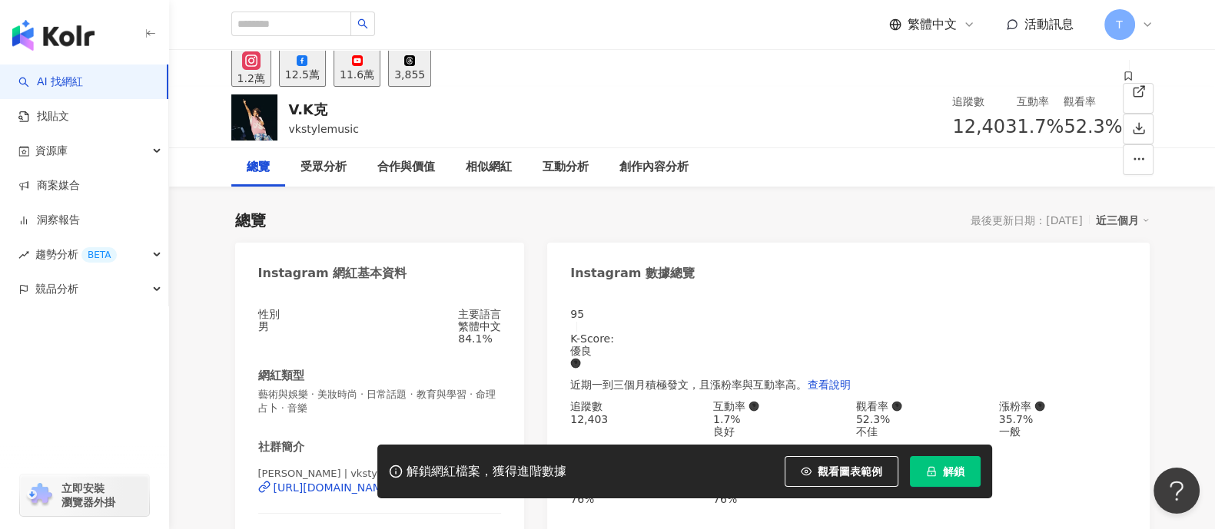
click at [943, 473] on span "解鎖" at bounding box center [954, 472] width 22 height 12
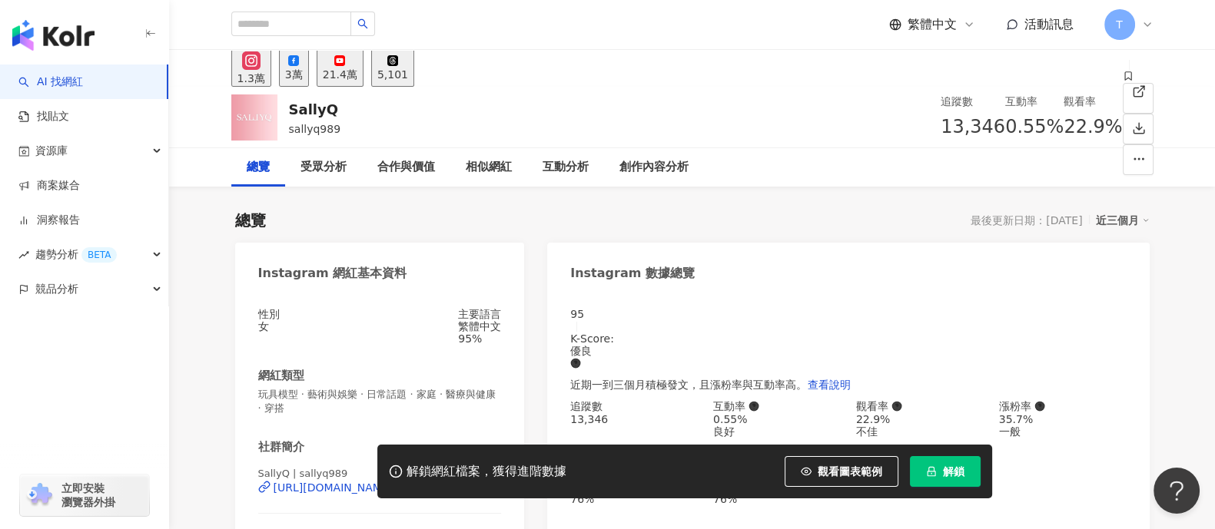
click at [941, 468] on button "解鎖" at bounding box center [945, 471] width 71 height 31
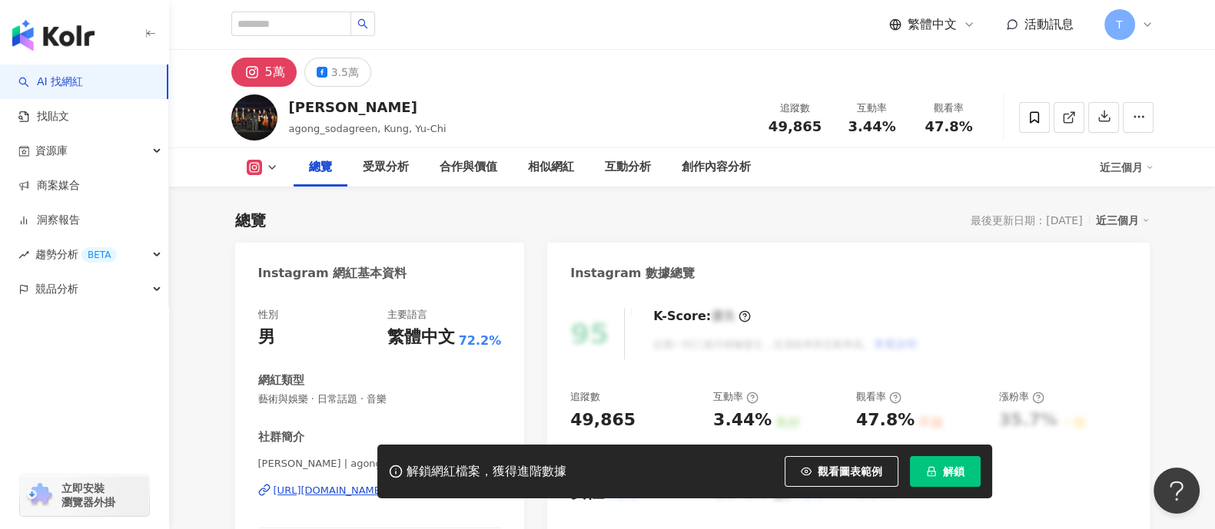
click at [924, 470] on button "解鎖" at bounding box center [945, 471] width 71 height 31
click at [937, 472] on button "解鎖" at bounding box center [945, 471] width 71 height 31
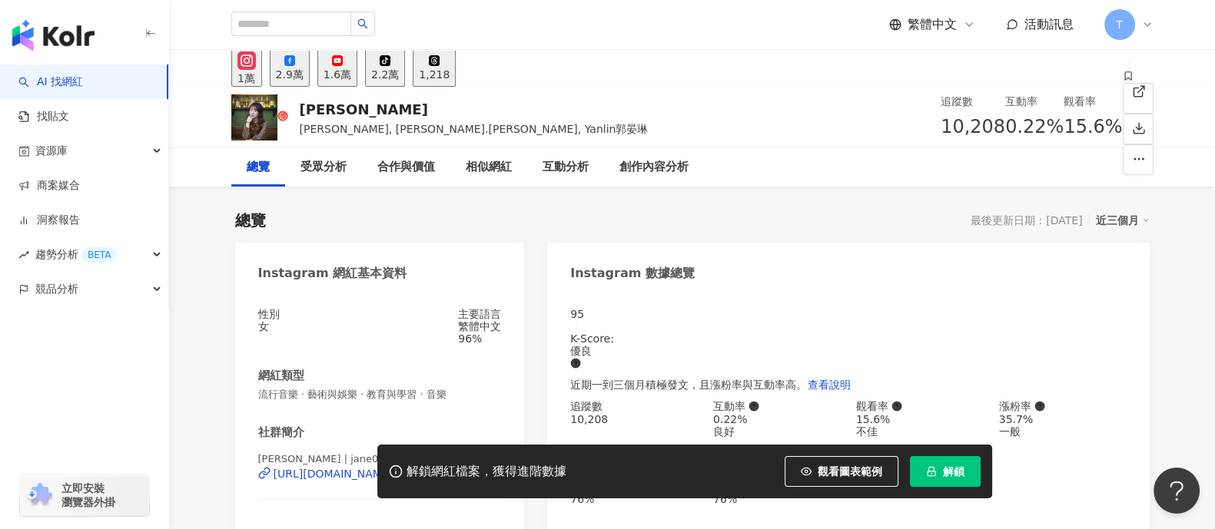
click at [945, 471] on span "解鎖" at bounding box center [954, 472] width 22 height 12
click at [937, 477] on button "解鎖" at bounding box center [945, 471] width 71 height 31
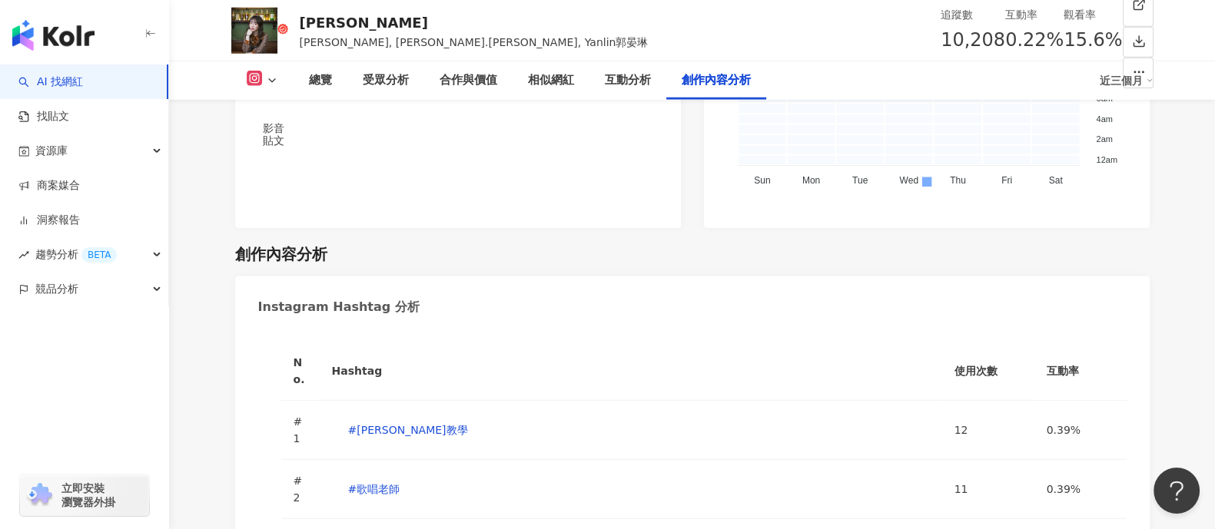
scroll to position [5282, 0]
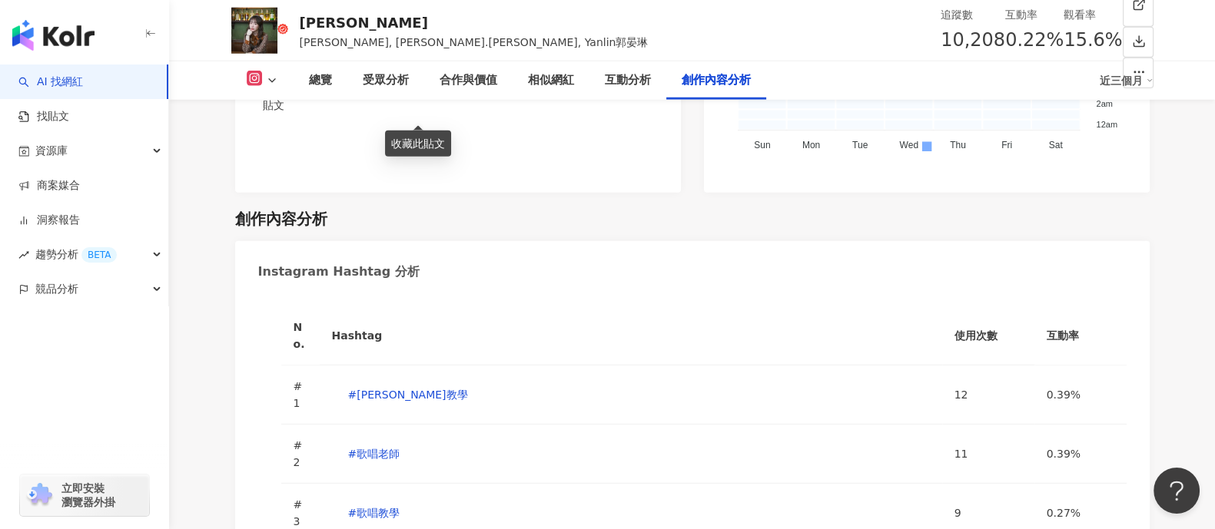
click at [273, 82] on icon at bounding box center [272, 81] width 12 height 12
click at [542, 49] on div "郭晏琳 YanLin 郭晏琳Jane, yanlin.kuo, Yanlin郭晏琳 追蹤數 10,208 互動率 0.22% 觀看率 15.6%" at bounding box center [693, 30] width 984 height 61
click at [267, 78] on icon at bounding box center [272, 81] width 12 height 12
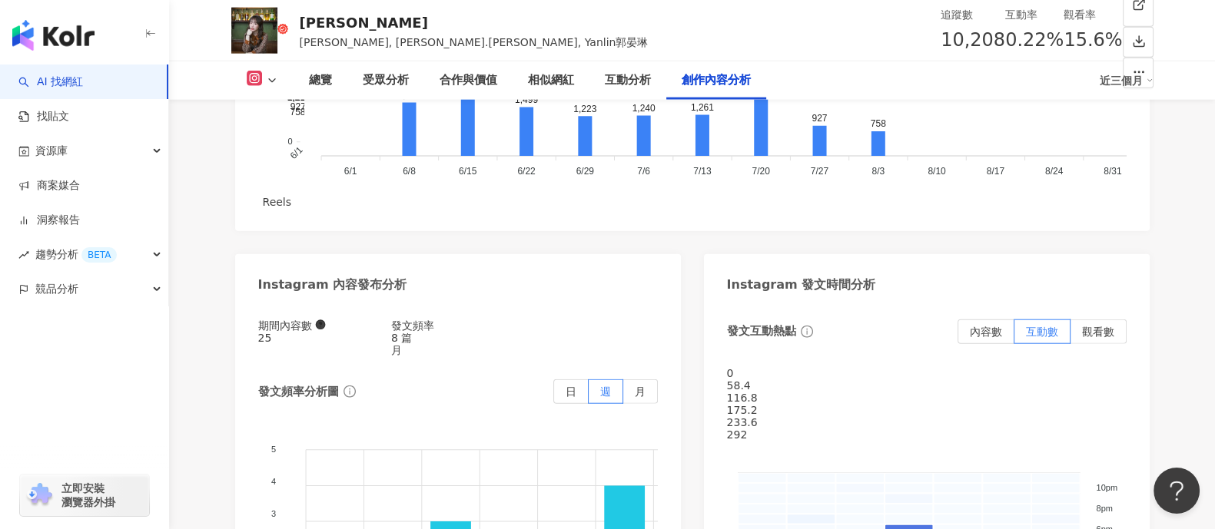
scroll to position [4610, 0]
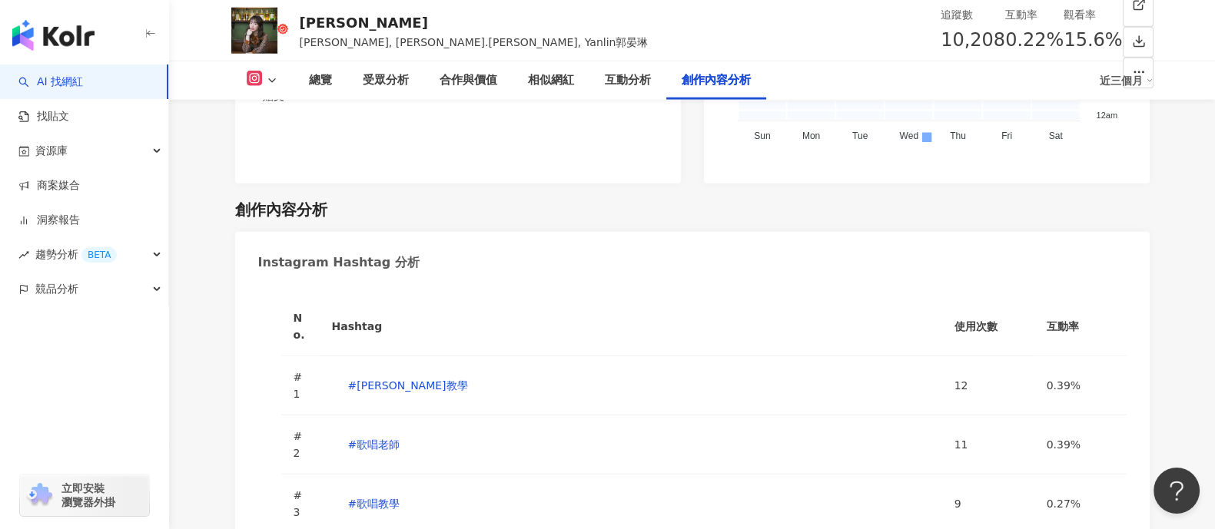
scroll to position [5396, 0]
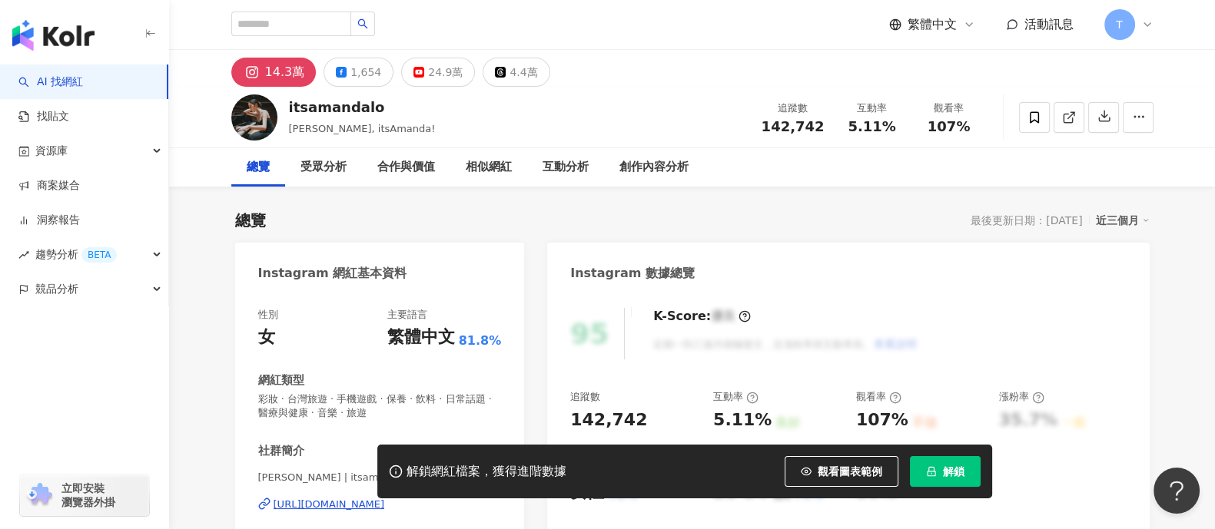
click at [931, 470] on icon "lock" at bounding box center [931, 471] width 11 height 11
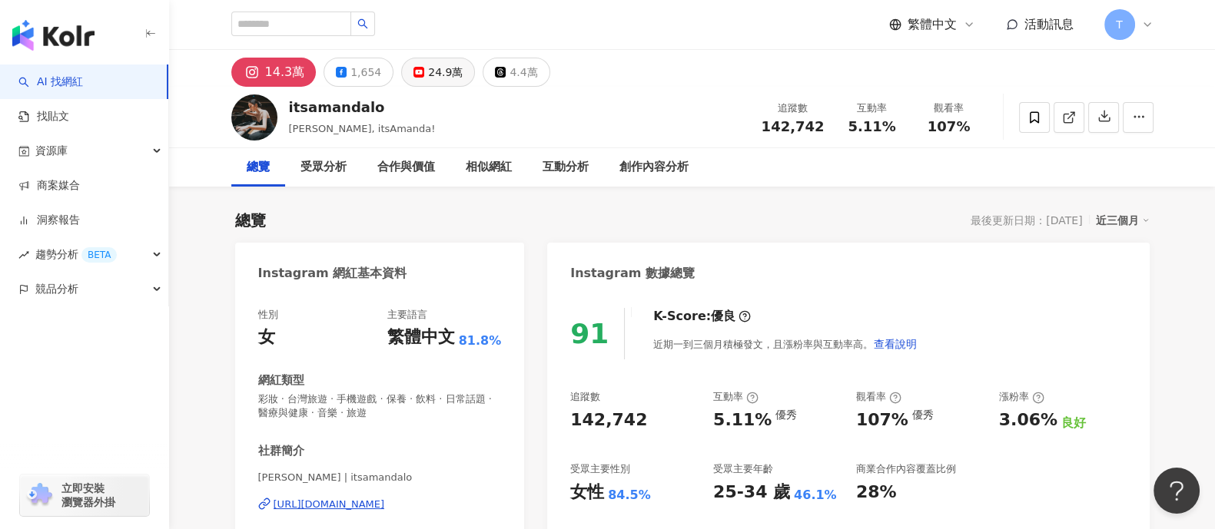
click at [428, 75] on div "24.9萬" at bounding box center [445, 72] width 35 height 22
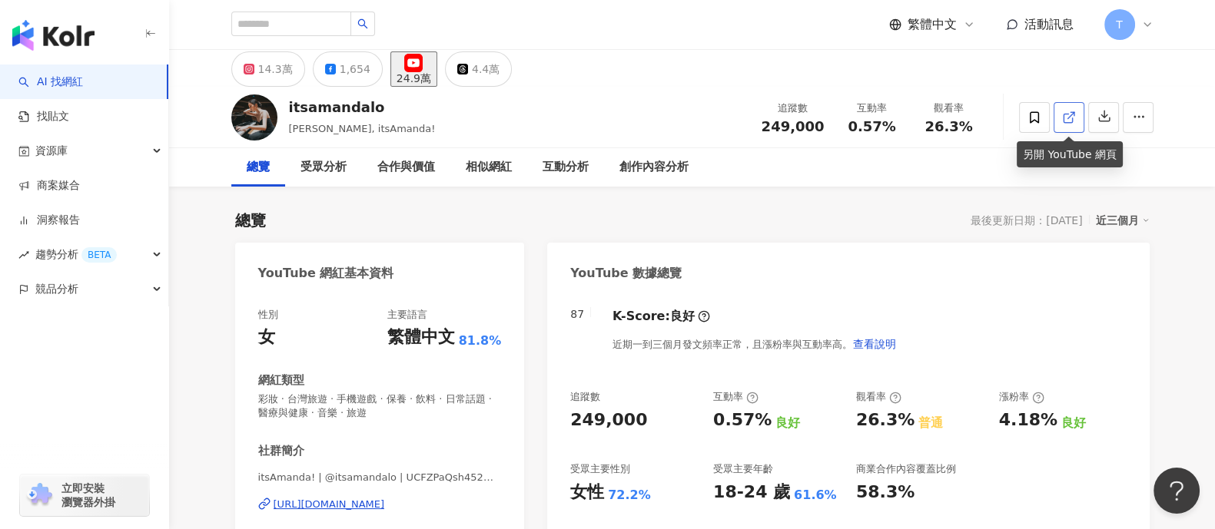
click at [1073, 118] on icon at bounding box center [1069, 118] width 14 height 14
click at [276, 77] on div "14.3萬" at bounding box center [275, 69] width 35 height 22
click at [269, 79] on div "14.3萬" at bounding box center [275, 69] width 35 height 22
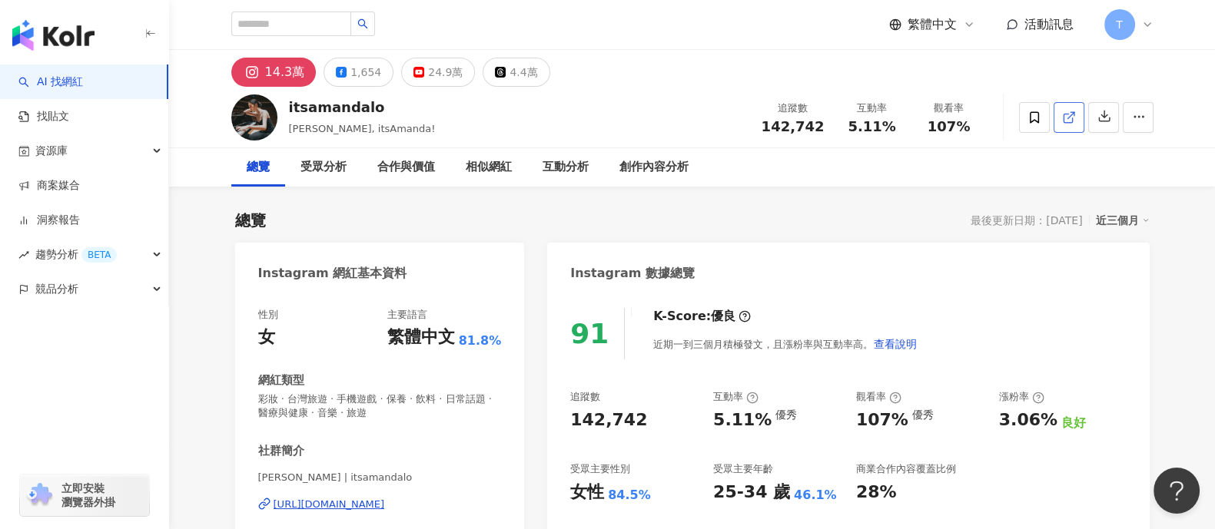
click at [1069, 114] on icon at bounding box center [1069, 118] width 14 height 14
